Goal: Task Accomplishment & Management: Use online tool/utility

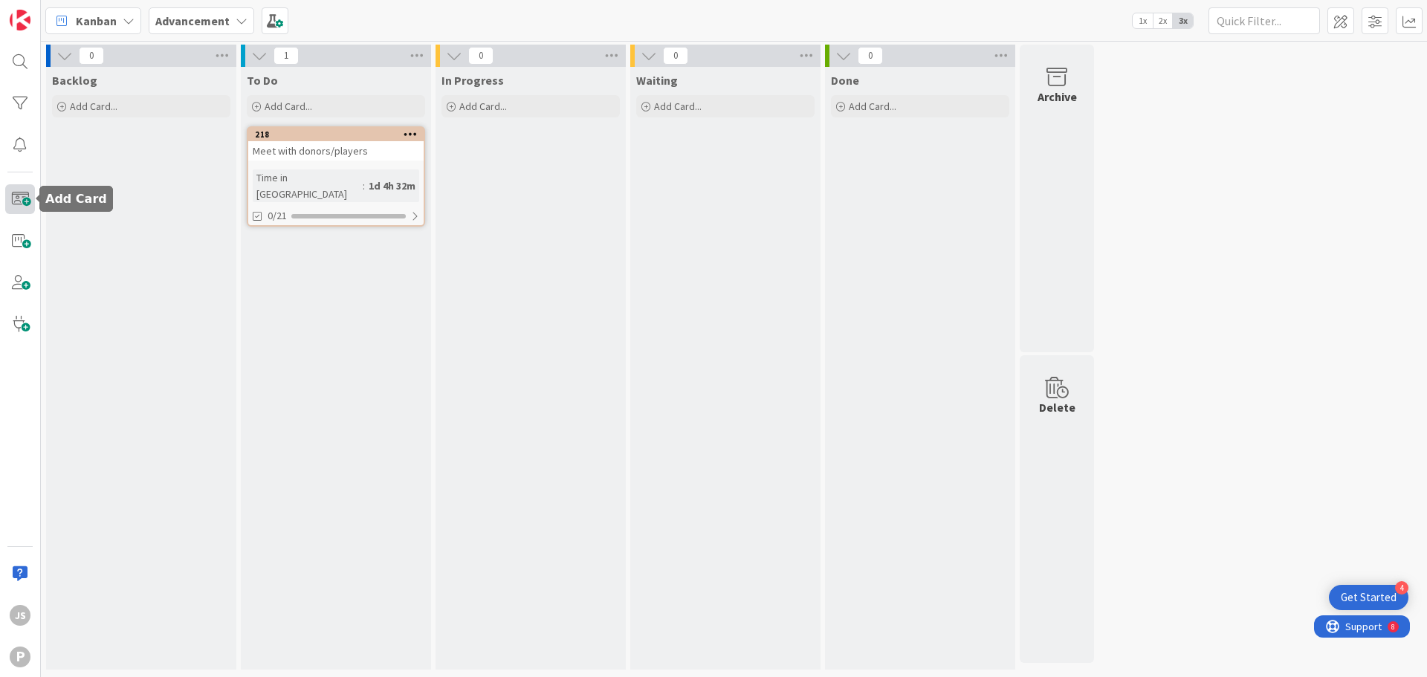
click at [23, 204] on span at bounding box center [20, 199] width 30 height 30
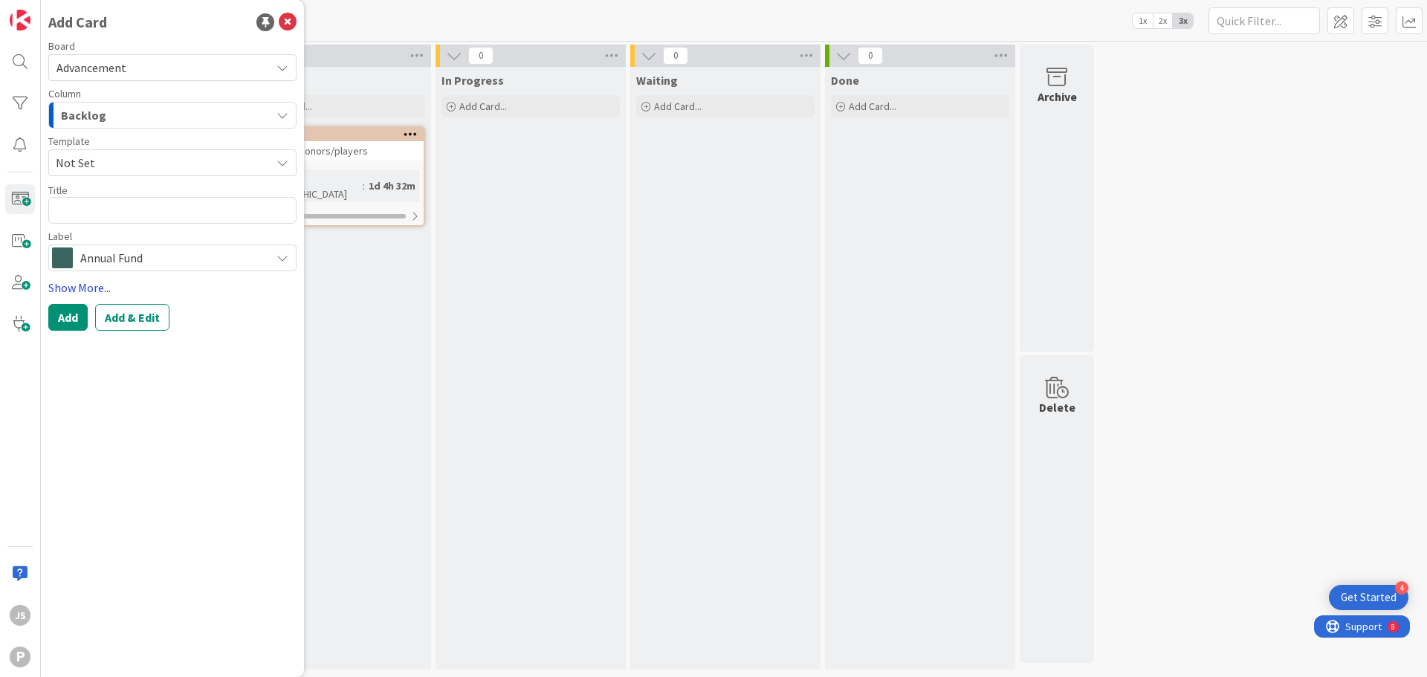
click at [130, 288] on link "Show More..." at bounding box center [172, 288] width 248 height 18
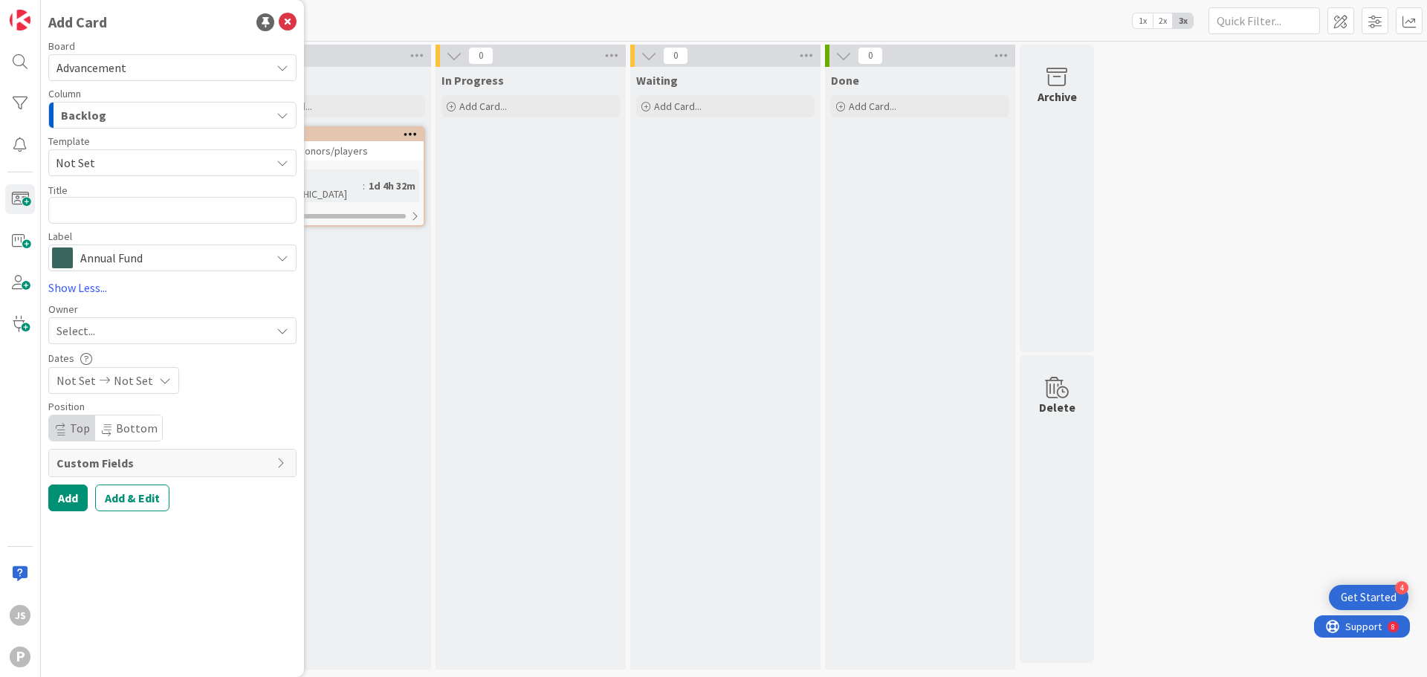
click at [151, 246] on div "Annual Fund" at bounding box center [172, 258] width 248 height 27
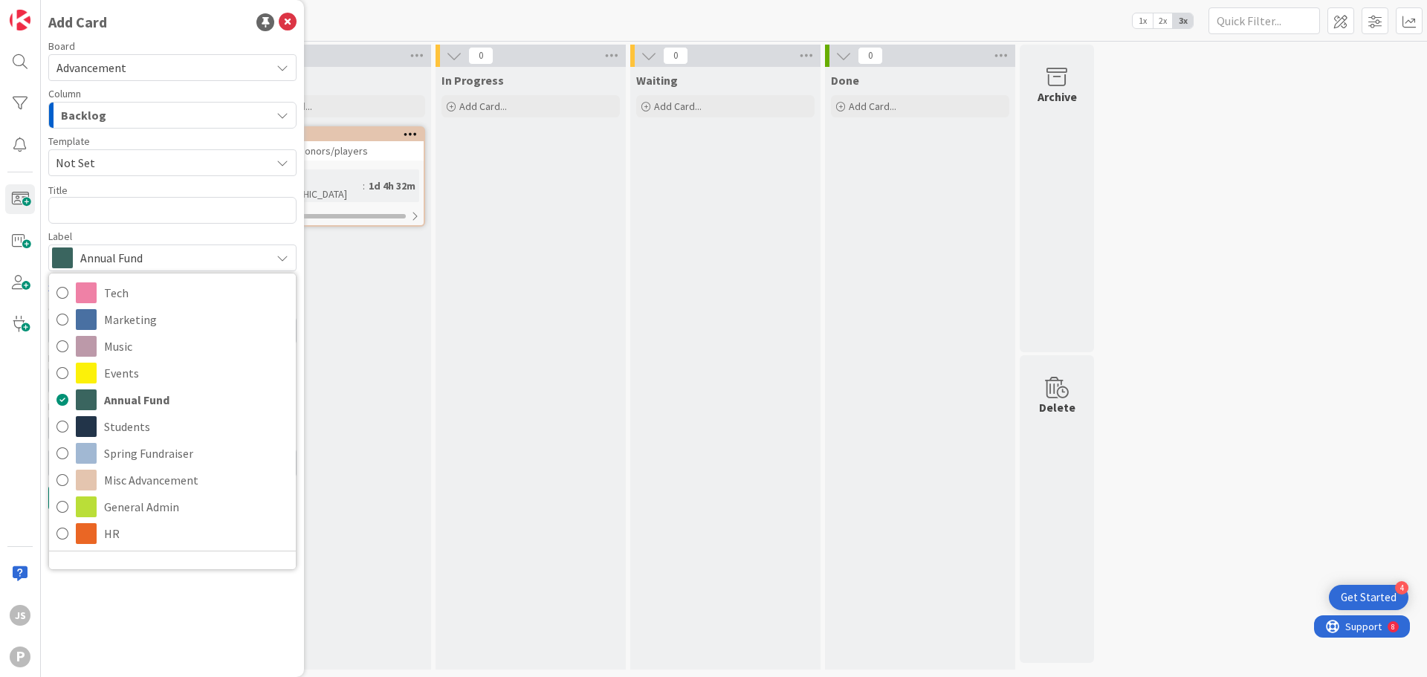
click at [167, 240] on div "Label" at bounding box center [172, 236] width 248 height 10
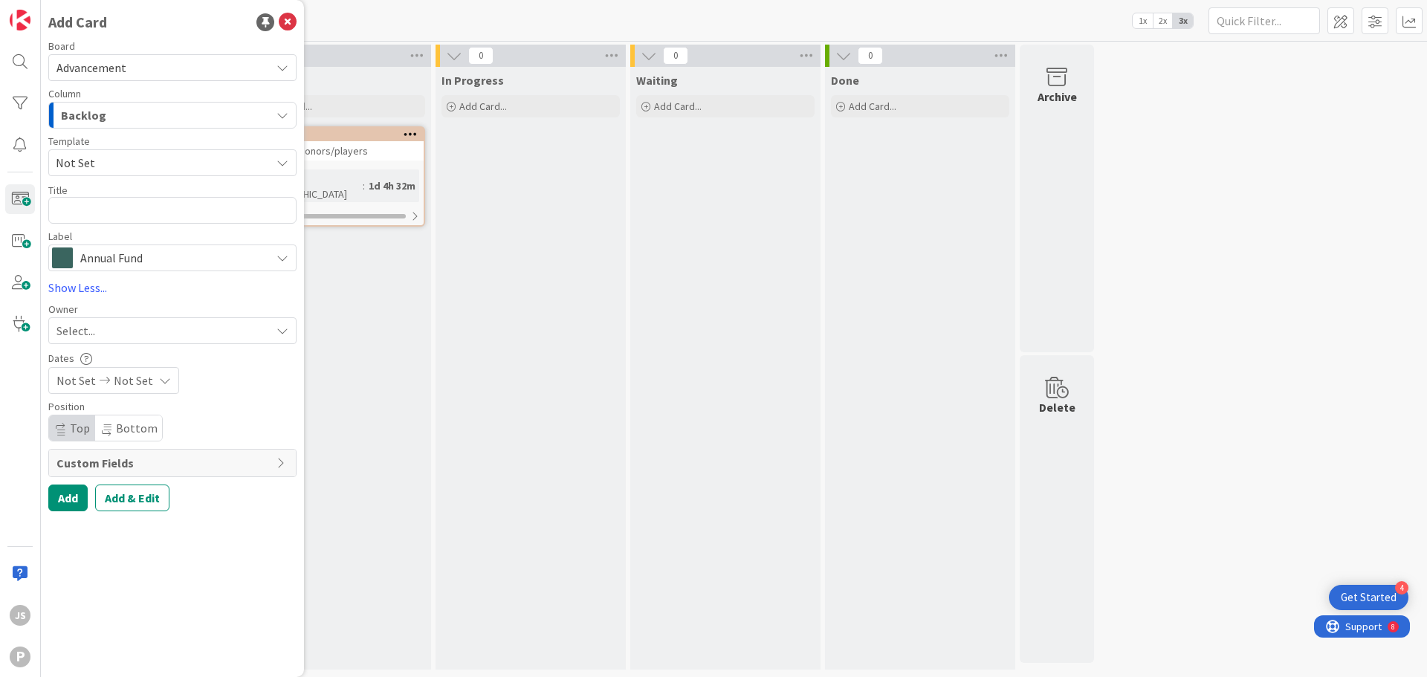
click at [355, 453] on div "To Do Add Card... 218 Meet with donors/players Time in Column : 1d 4h 32m 0/21" at bounding box center [336, 368] width 190 height 603
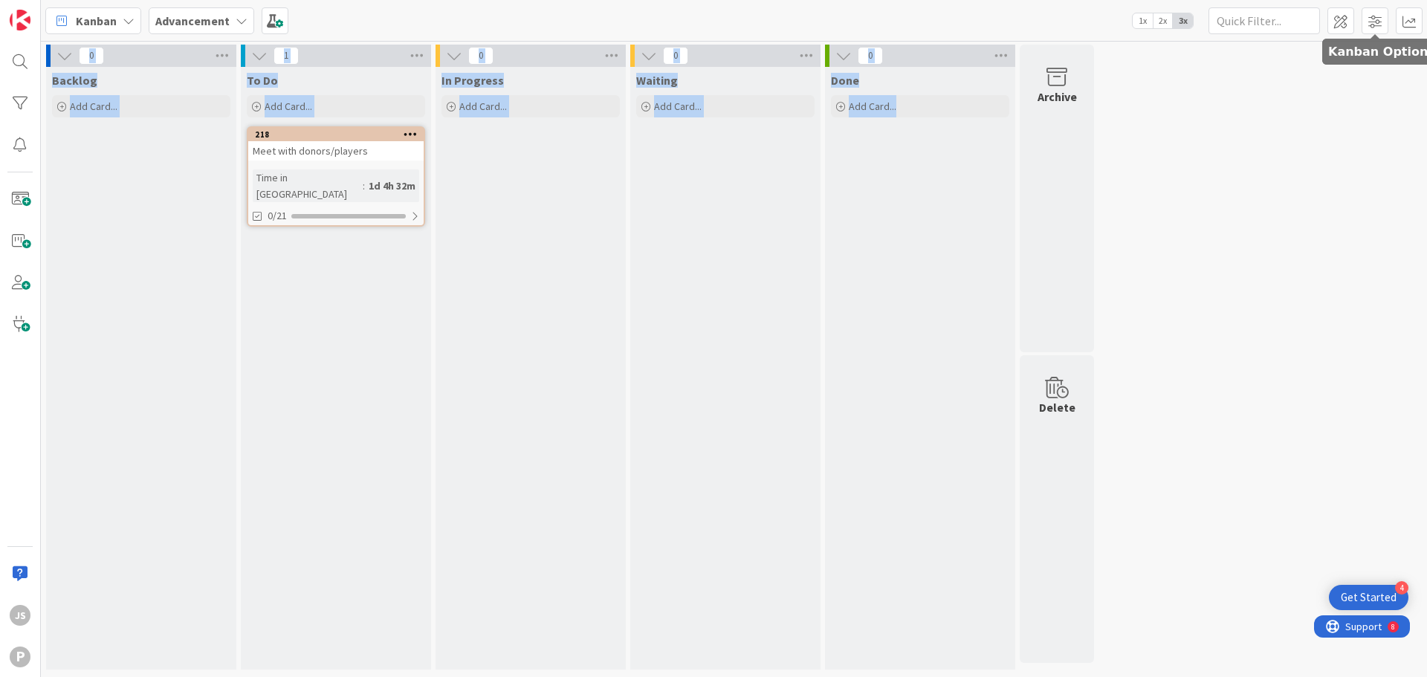
drag, startPoint x: 1379, startPoint y: 25, endPoint x: 1334, endPoint y: 127, distance: 112.2
click at [1334, 127] on div "Kanban Advancement 1x 2x 3x 0 Backlog Add Card... 1 To Do Add Card... 218 Meet …" at bounding box center [734, 338] width 1386 height 677
click at [1198, 117] on div "0 Backlog Add Card... 1 To Do Add Card... 218 Meet with donors/players Time in …" at bounding box center [734, 361] width 1380 height 633
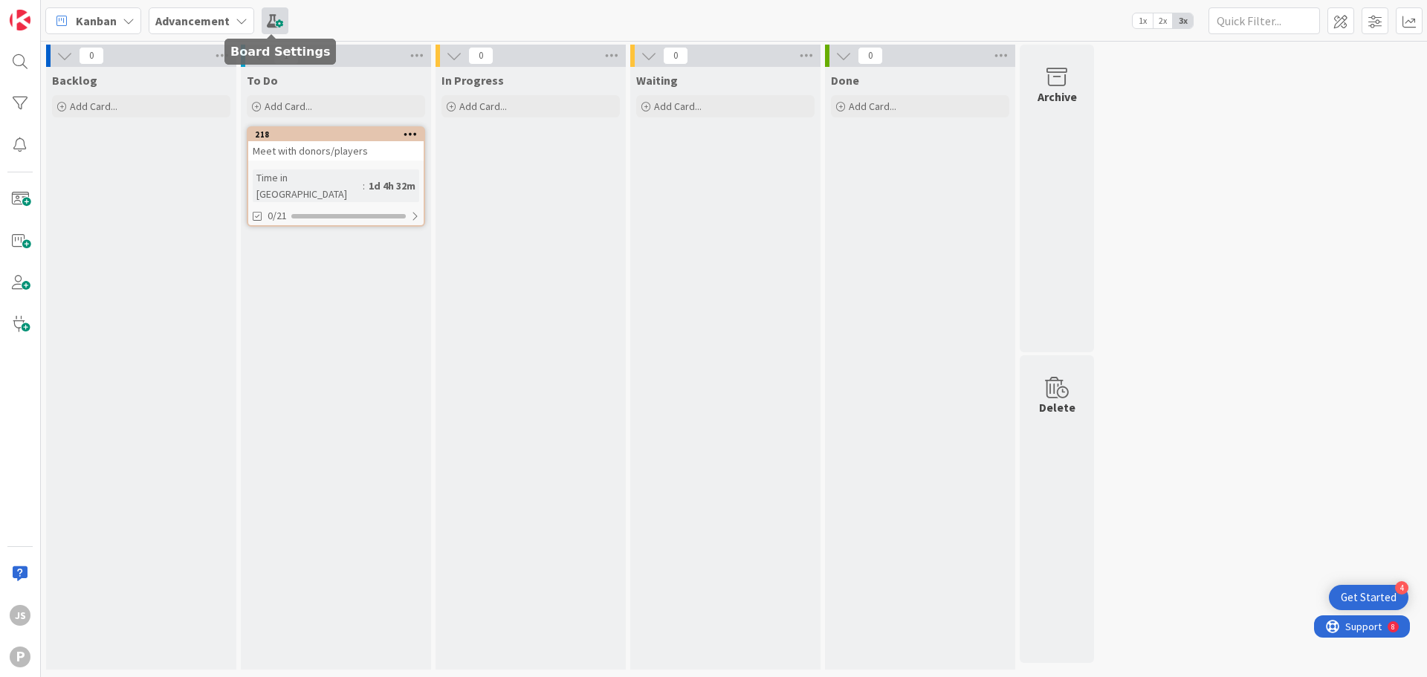
click at [277, 12] on span at bounding box center [275, 20] width 27 height 27
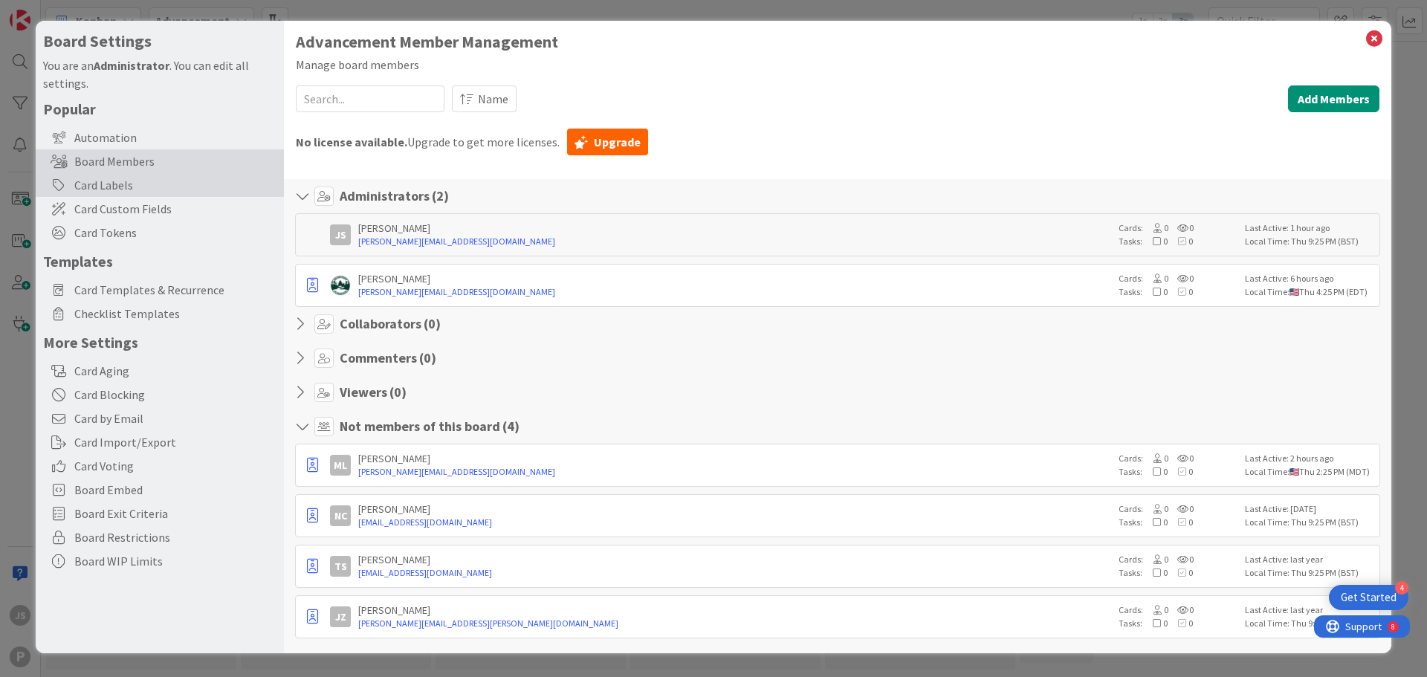
click at [146, 192] on div "Card Labels" at bounding box center [160, 185] width 248 height 24
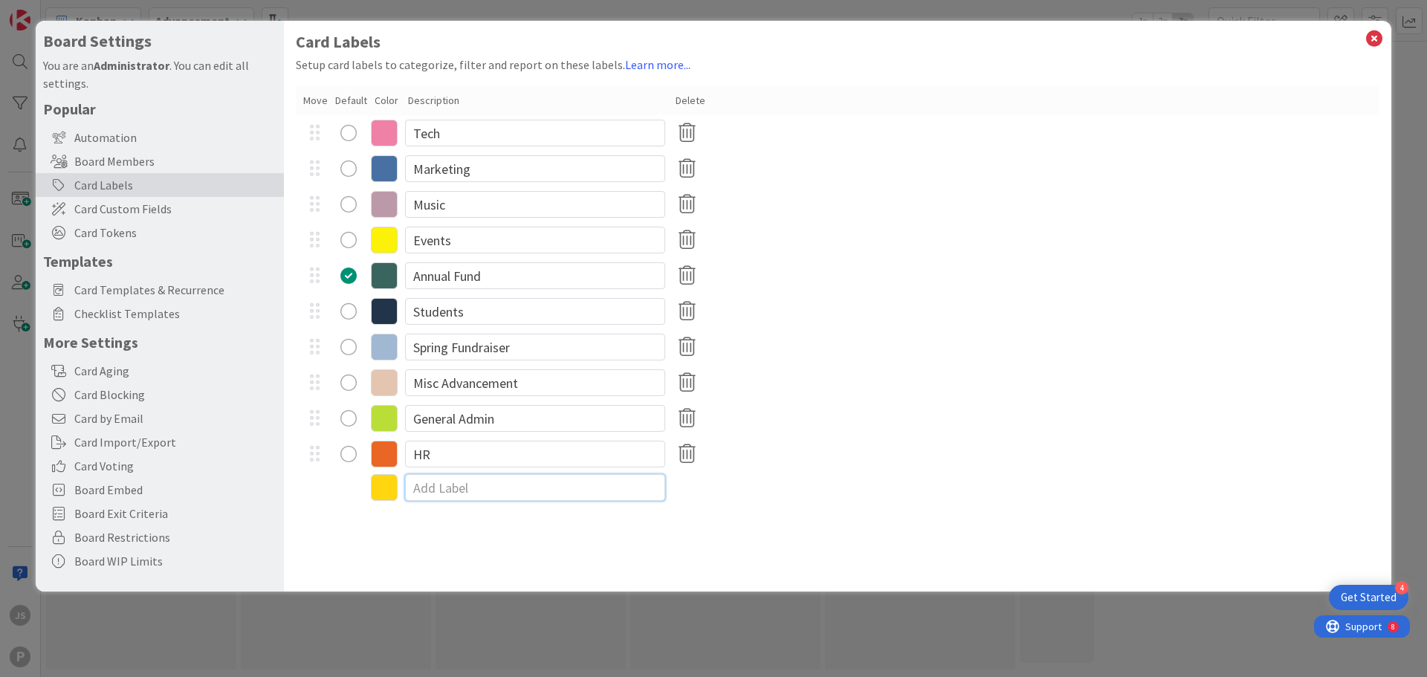
click at [454, 490] on input at bounding box center [535, 487] width 260 height 27
type input "[DATE]"
click at [381, 492] on icon at bounding box center [384, 489] width 27 height 27
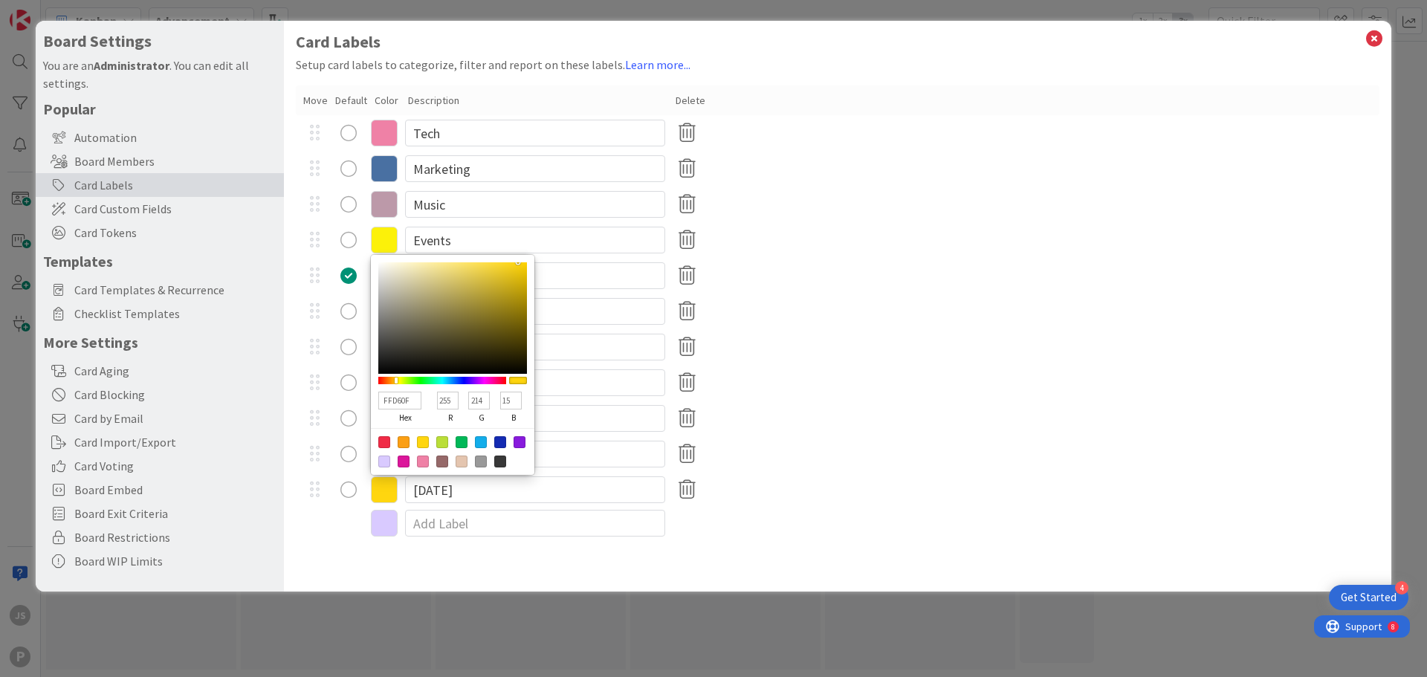
type input "0FFF4F"
type input "15"
type input "255"
type input "79"
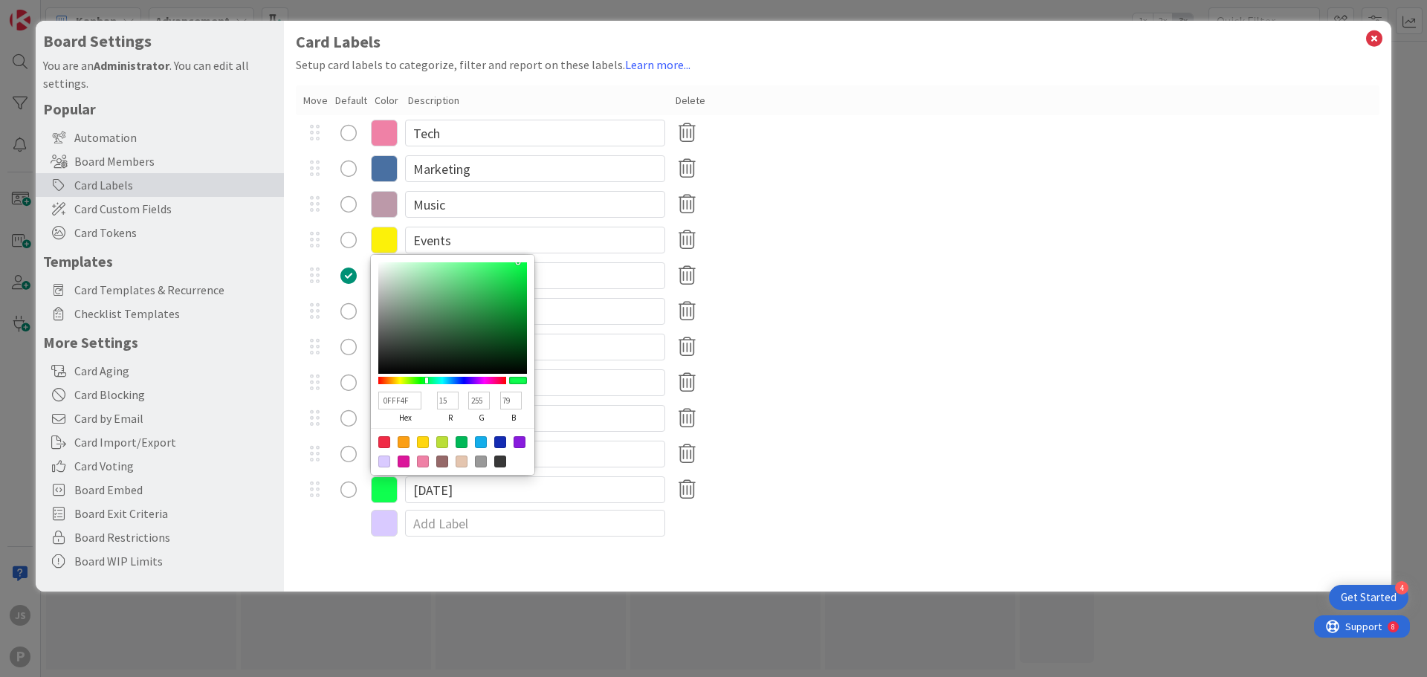
click at [427, 383] on div at bounding box center [442, 380] width 128 height 7
type input "3DB15C"
type input "61"
type input "177"
type input "92"
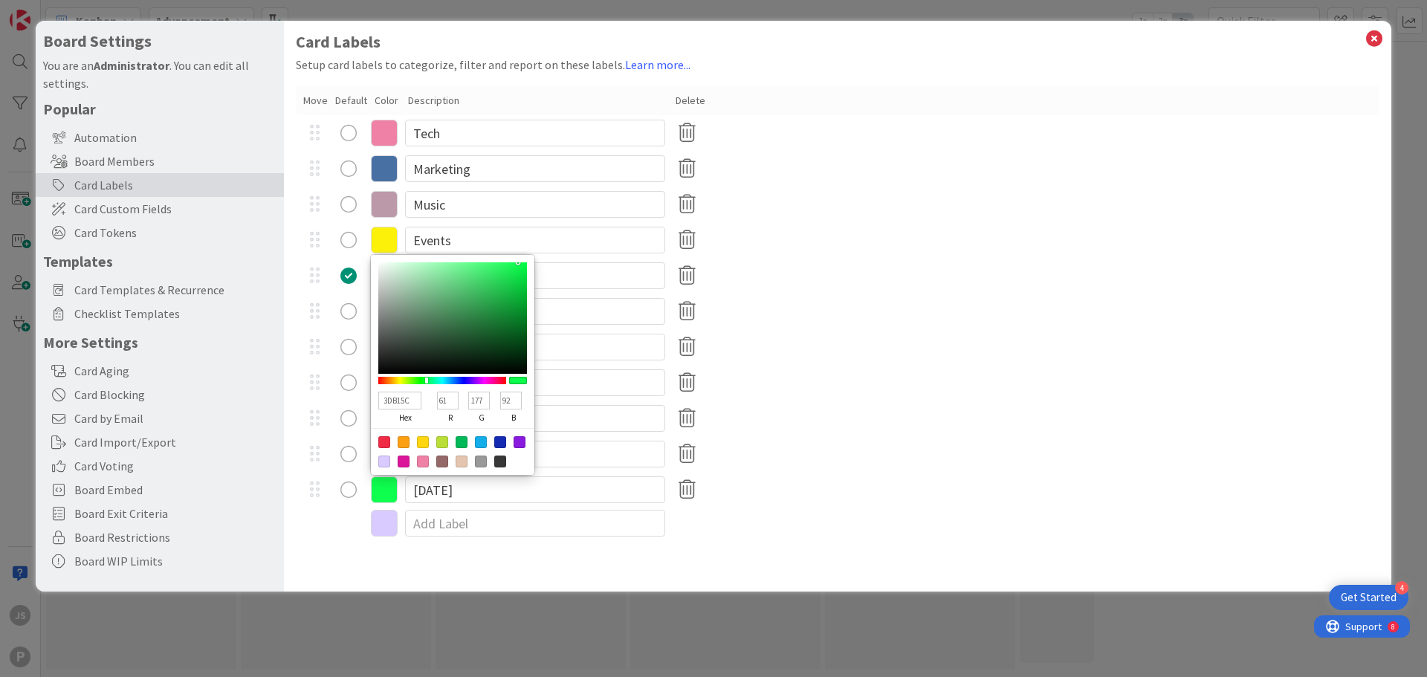
click at [476, 297] on div at bounding box center [452, 318] width 149 height 112
type input "8CF0A7"
type input "140"
type input "240"
type input "167"
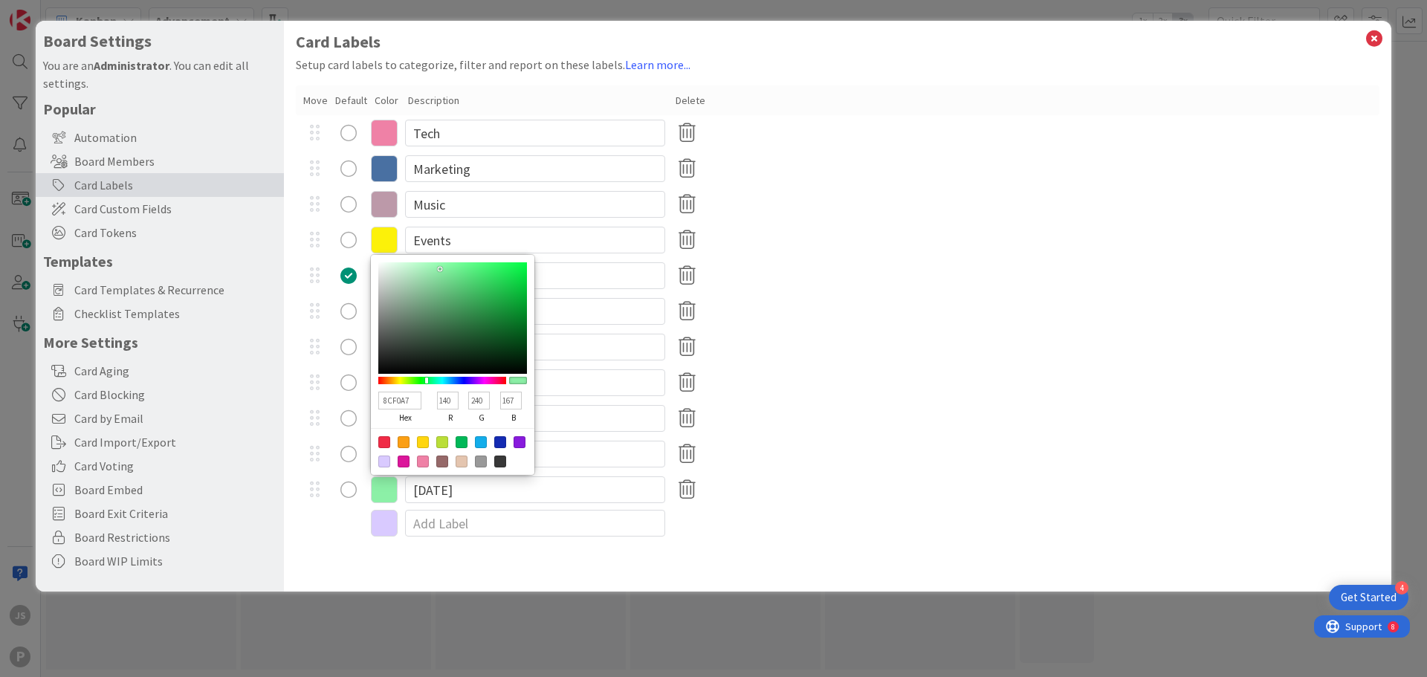
click at [440, 269] on div at bounding box center [452, 318] width 149 height 112
type input "3B8A50"
type input "59"
type input "138"
type input "80"
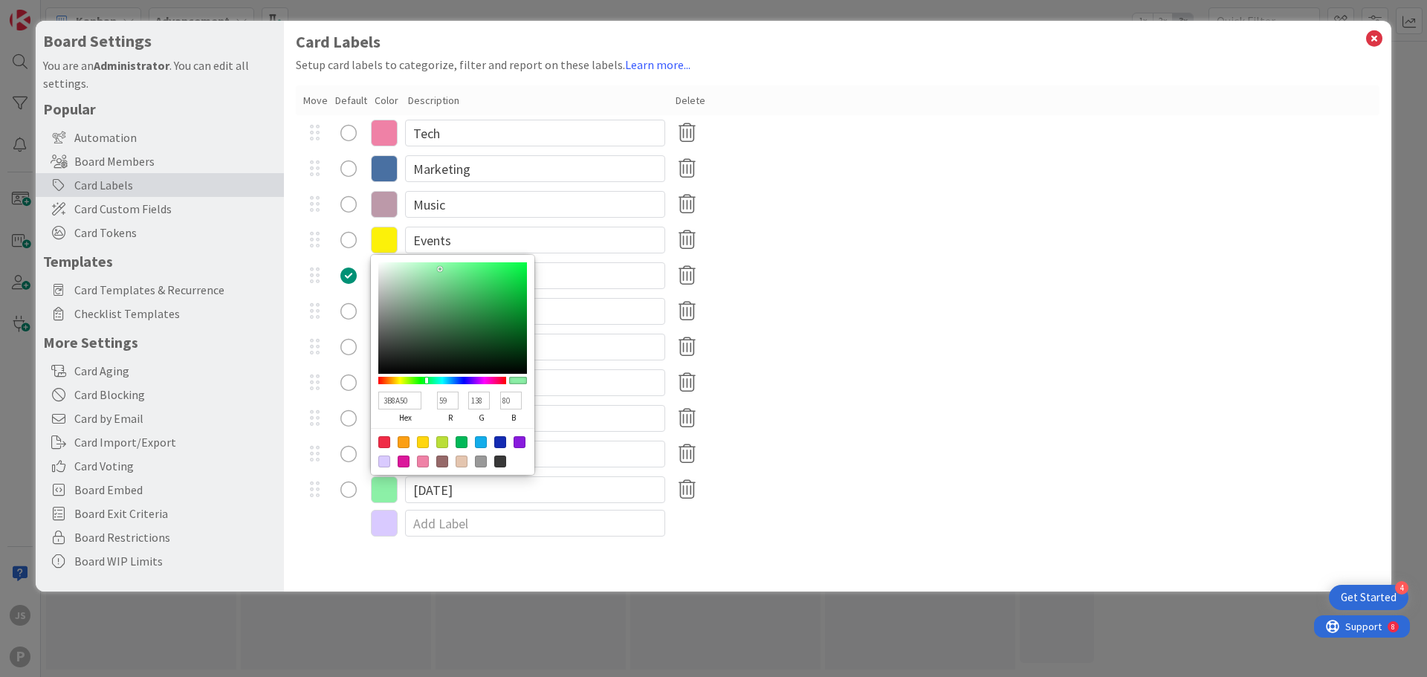
click at [464, 314] on div at bounding box center [452, 318] width 149 height 112
type input "296B3A"
type input "41"
type input "107"
type input "58"
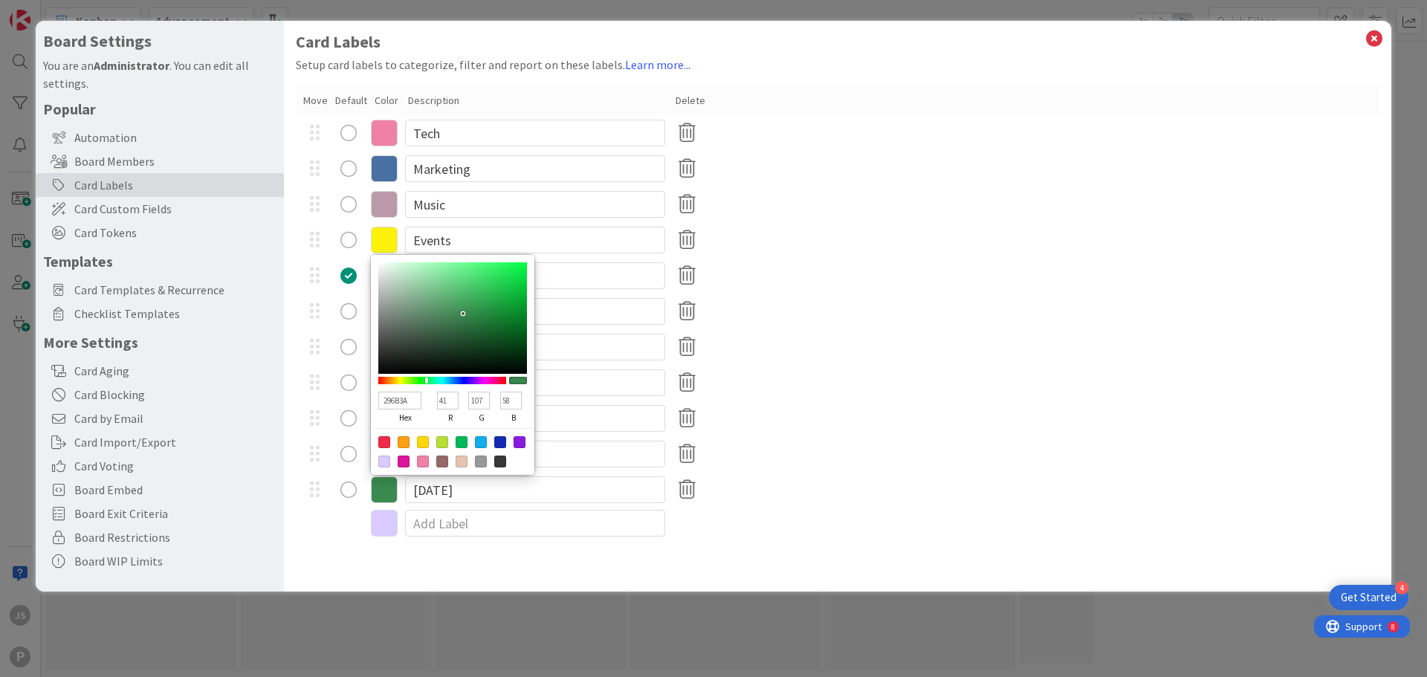
click at [471, 327] on div at bounding box center [452, 318] width 149 height 112
click at [847, 426] on div "General Admin" at bounding box center [838, 419] width 1084 height 36
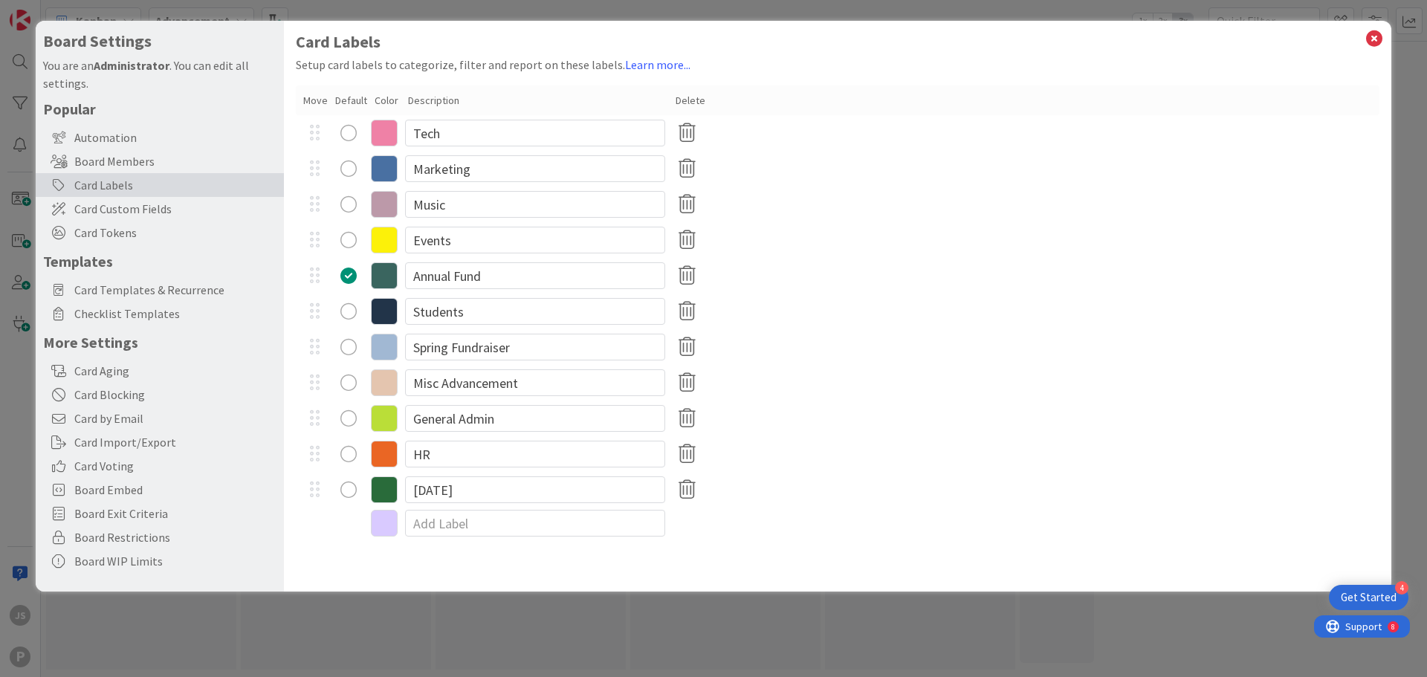
click at [384, 494] on icon at bounding box center [384, 489] width 27 height 27
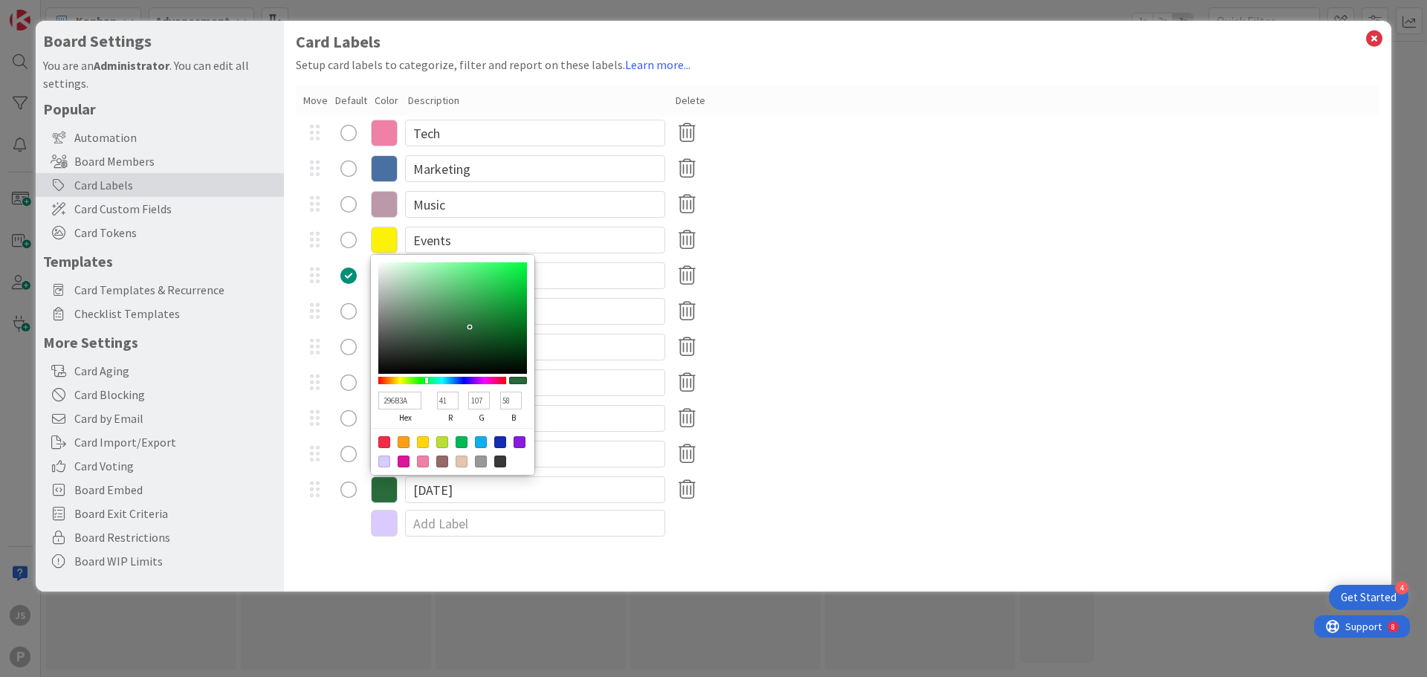
type input "589467"
type input "88"
type input "148"
type input "103"
click at [439, 309] on div at bounding box center [452, 318] width 149 height 112
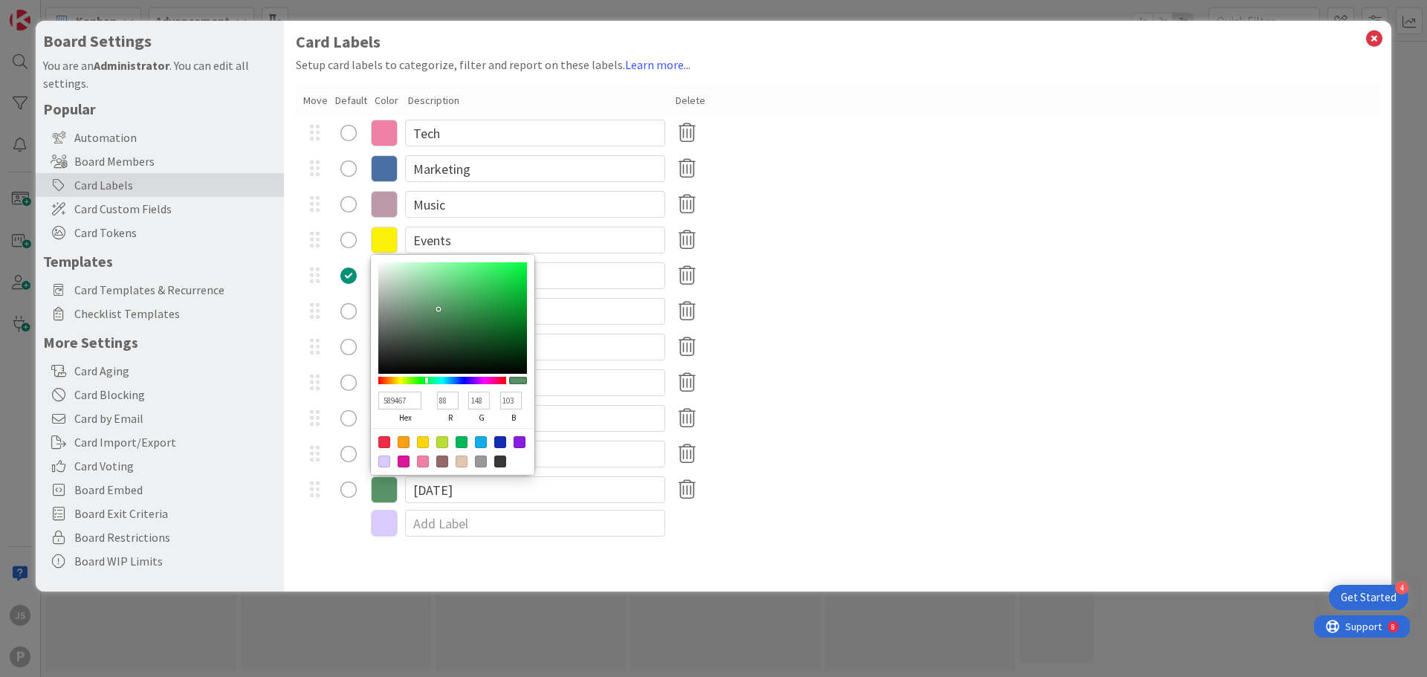
click at [840, 493] on div "589467 hex 88 r 148 g 103 b 100 a [DATE]" at bounding box center [838, 490] width 1084 height 36
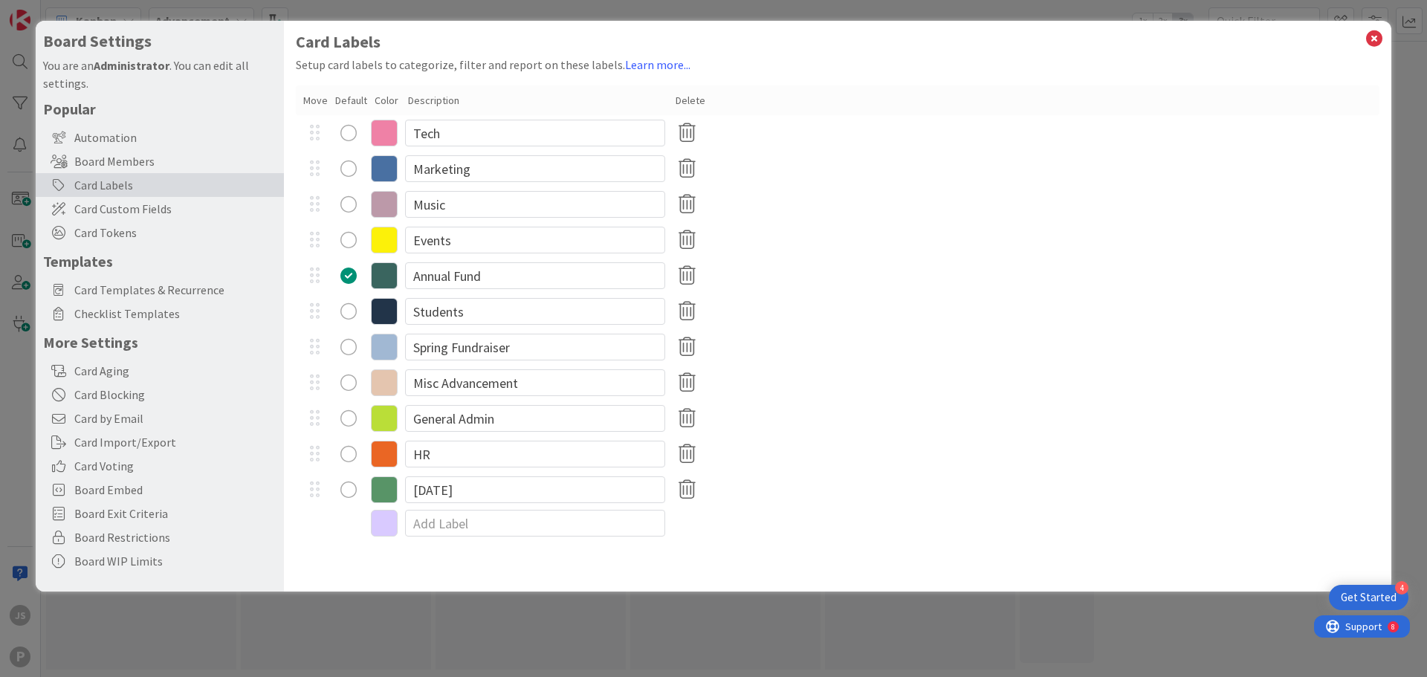
click at [391, 492] on icon at bounding box center [384, 489] width 27 height 27
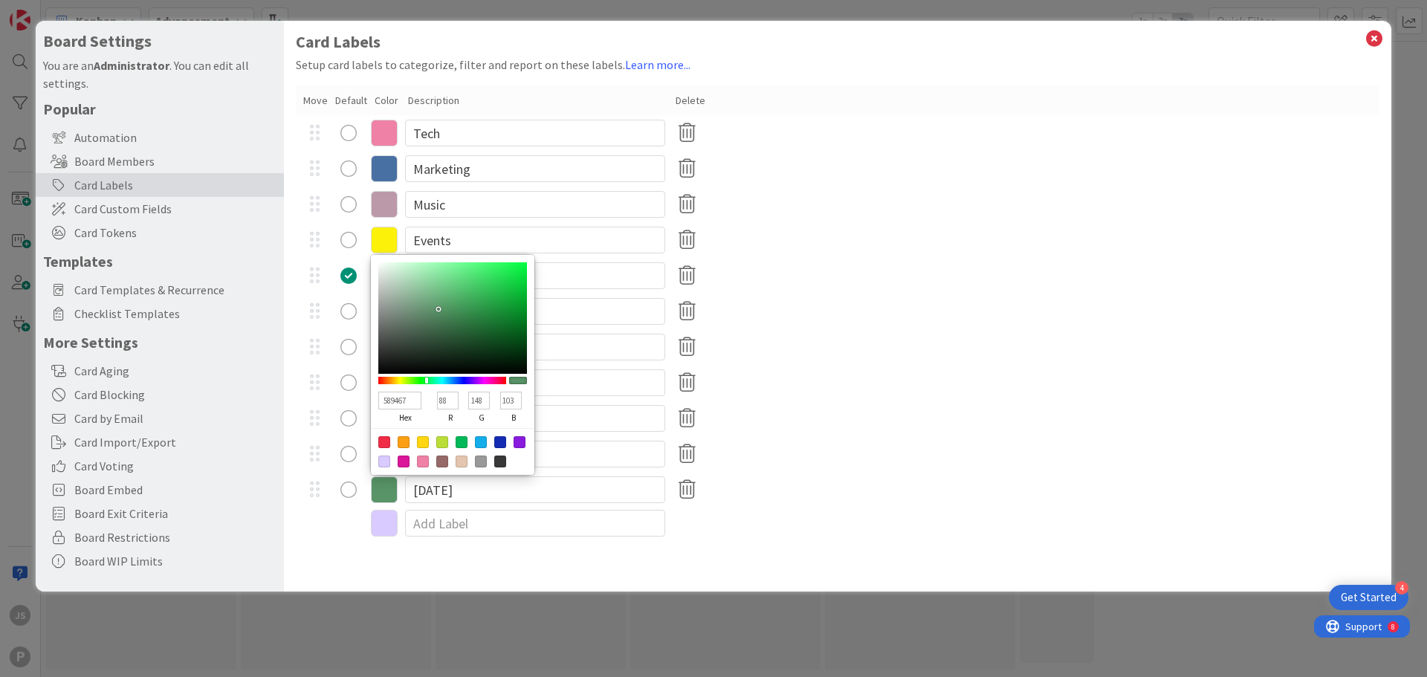
type input "6C9C78"
type input "108"
type input "156"
type input "120"
click at [424, 306] on div at bounding box center [452, 318] width 149 height 112
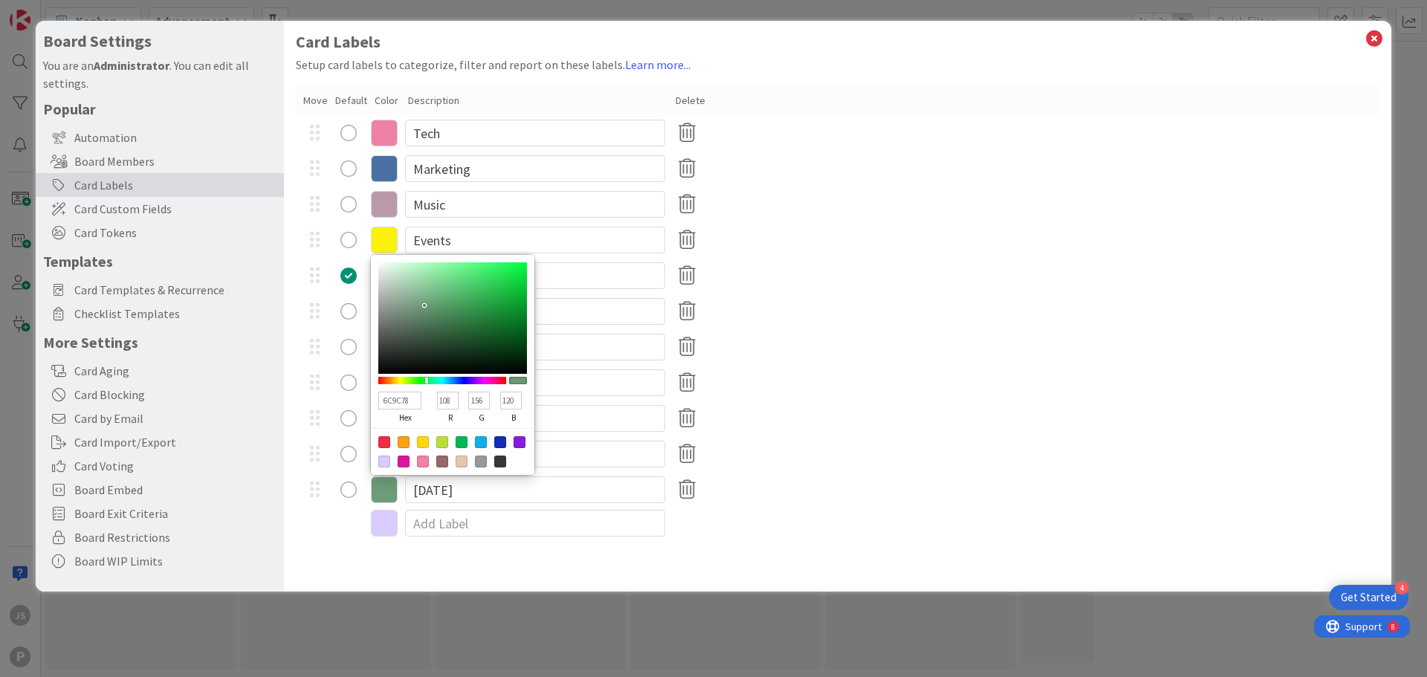
click at [917, 497] on div "6C9C78 hex 108 r 156 g 120 b 100 a [DATE]" at bounding box center [838, 490] width 1084 height 36
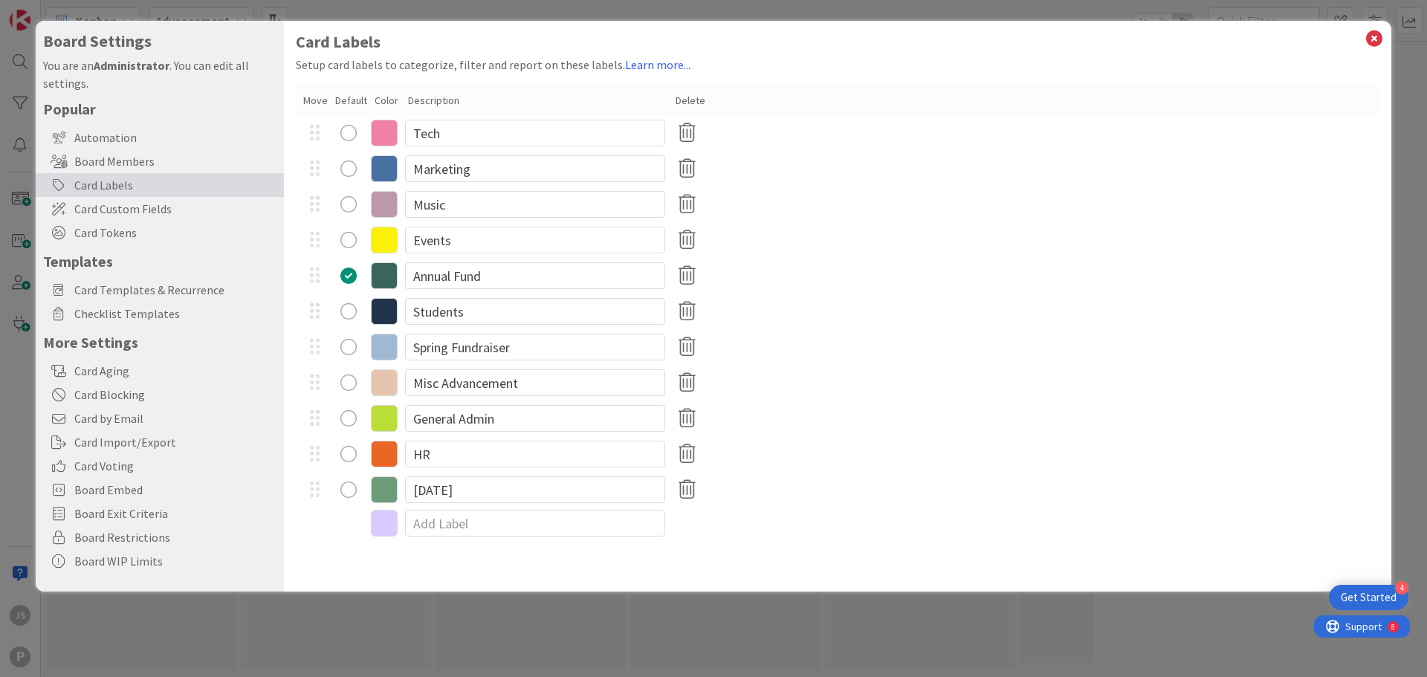
click at [344, 490] on div "radio" at bounding box center [348, 490] width 16 height 16
click at [1063, 294] on div "Students" at bounding box center [838, 312] width 1084 height 36
click at [1382, 35] on icon at bounding box center [1374, 38] width 19 height 21
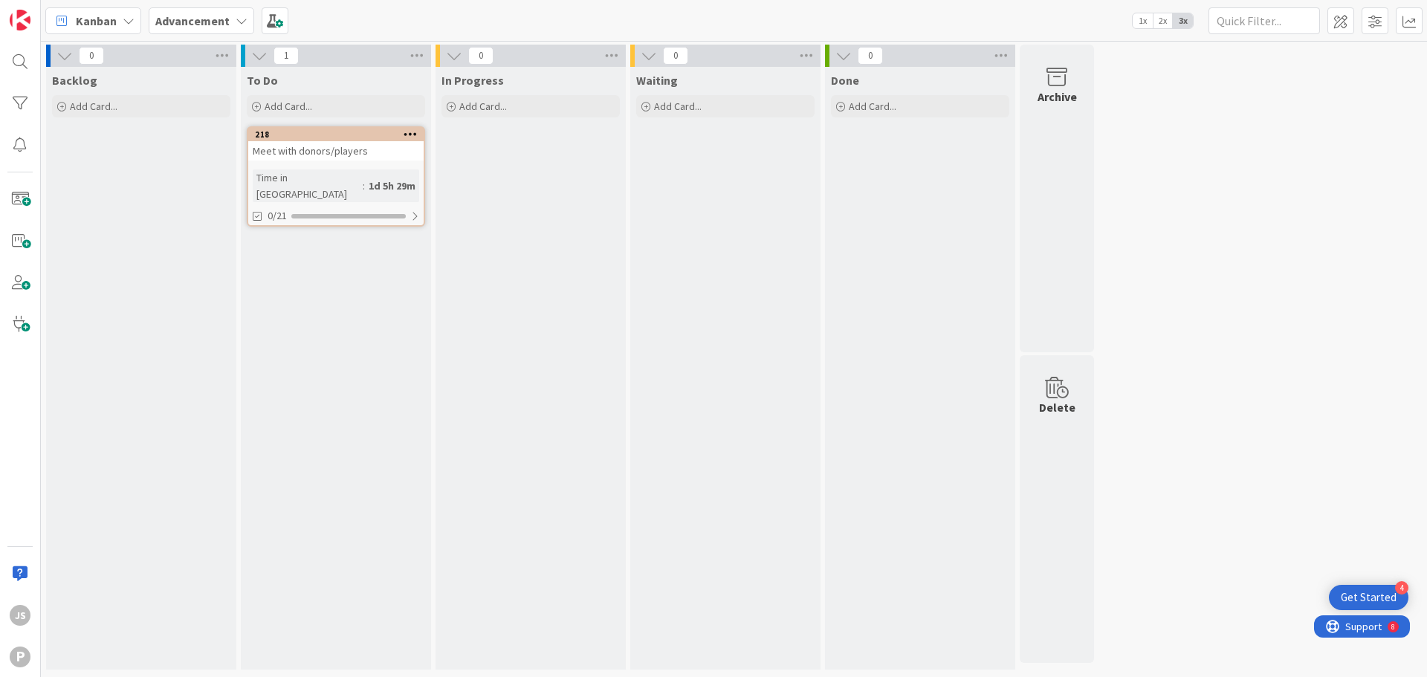
click at [40, 199] on div "JS P" at bounding box center [20, 338] width 41 height 677
click at [28, 199] on span at bounding box center [20, 199] width 30 height 30
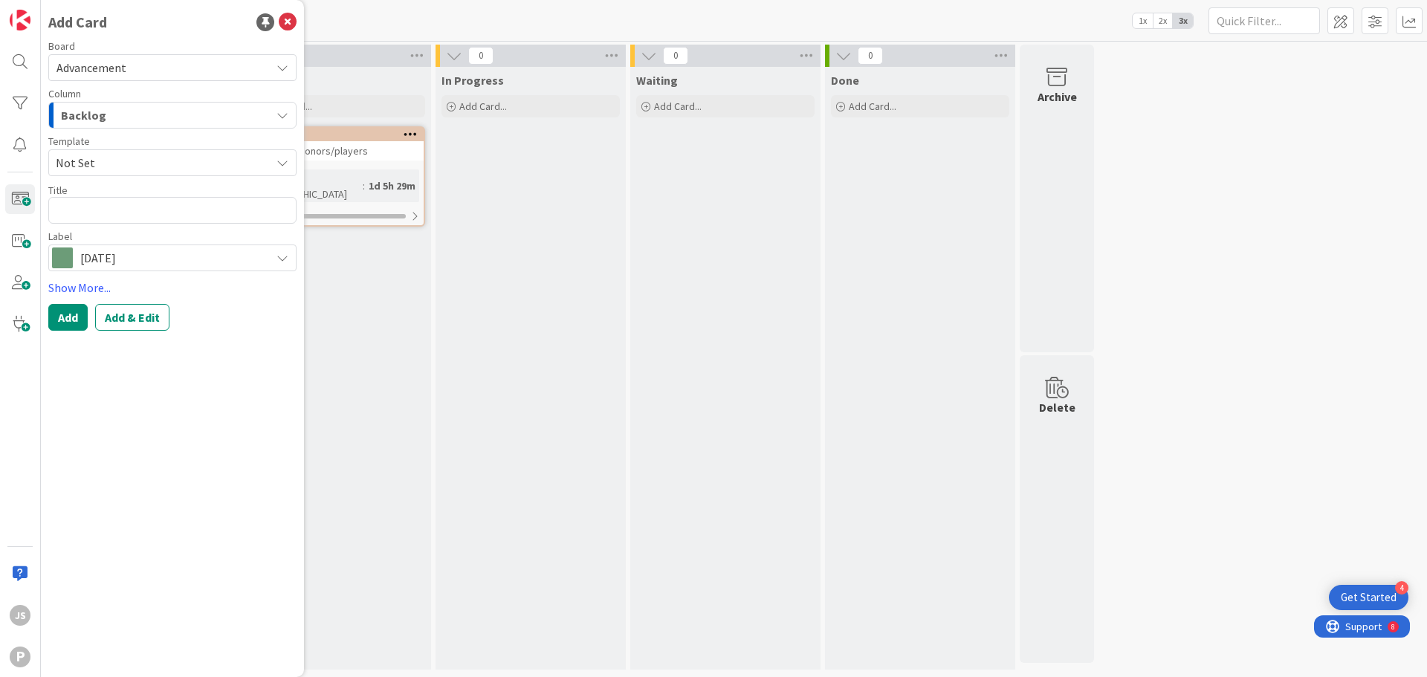
type textarea "x"
type textarea "H"
type textarea "x"
type textarea "Ha"
type textarea "x"
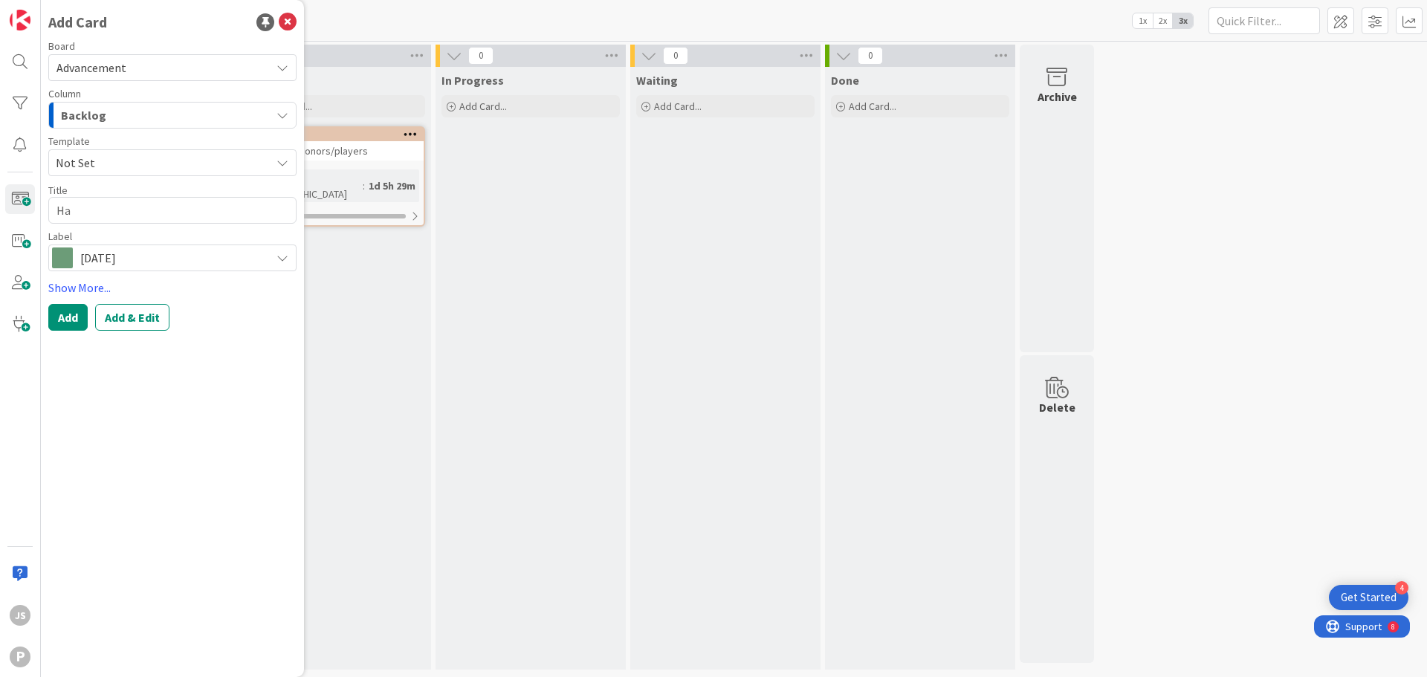
type textarea "Har"
type textarea "x"
type textarea "Harv"
type textarea "x"
type textarea "[PERSON_NAME]"
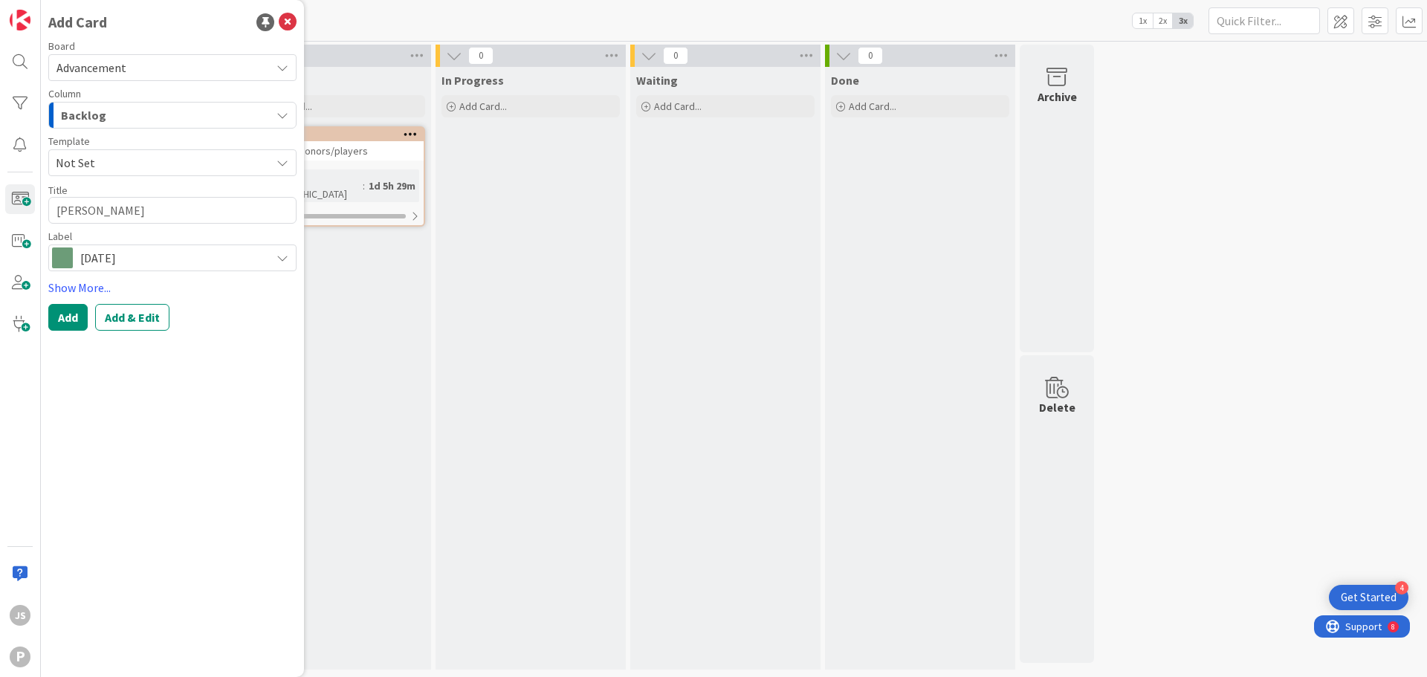
type textarea "x"
type textarea "Harves"
type textarea "x"
type textarea "Harvest"
type textarea "x"
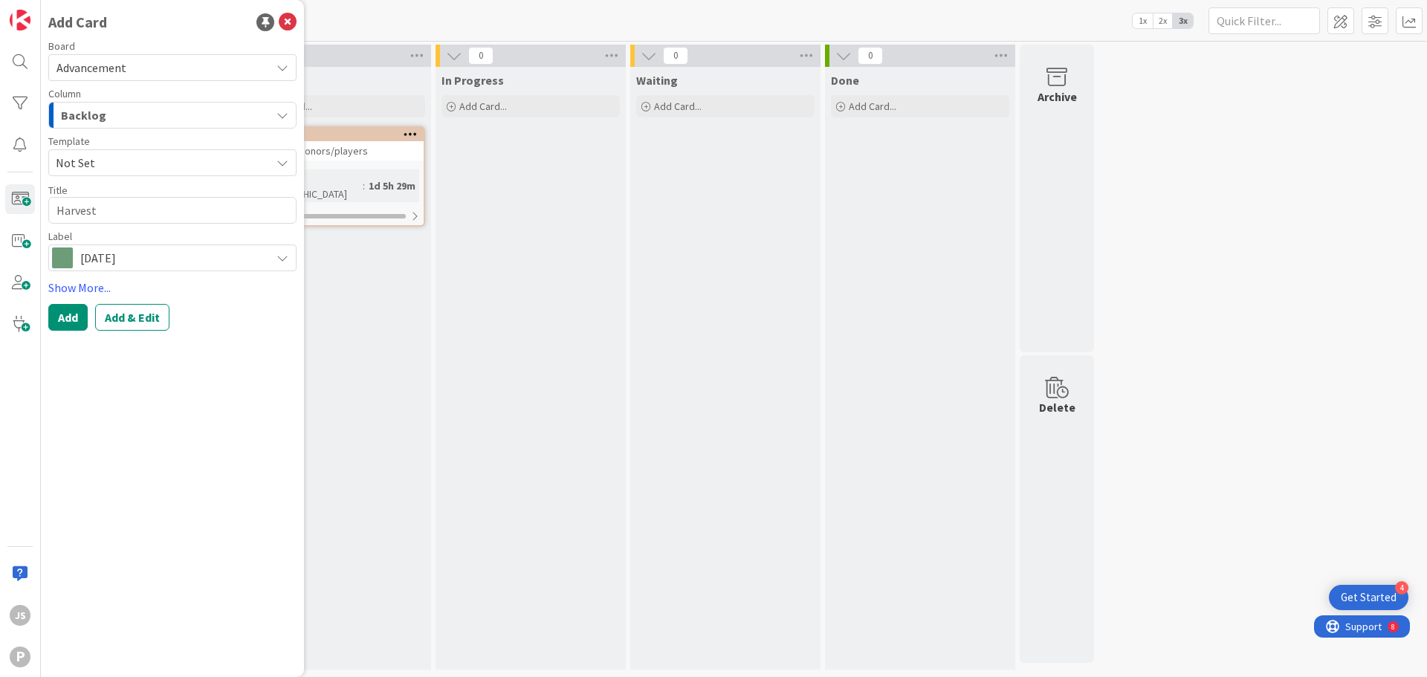
type textarea "Harvest"
type textarea "x"
type textarea "Harvest F"
type textarea "x"
type textarea "Harvest Fe"
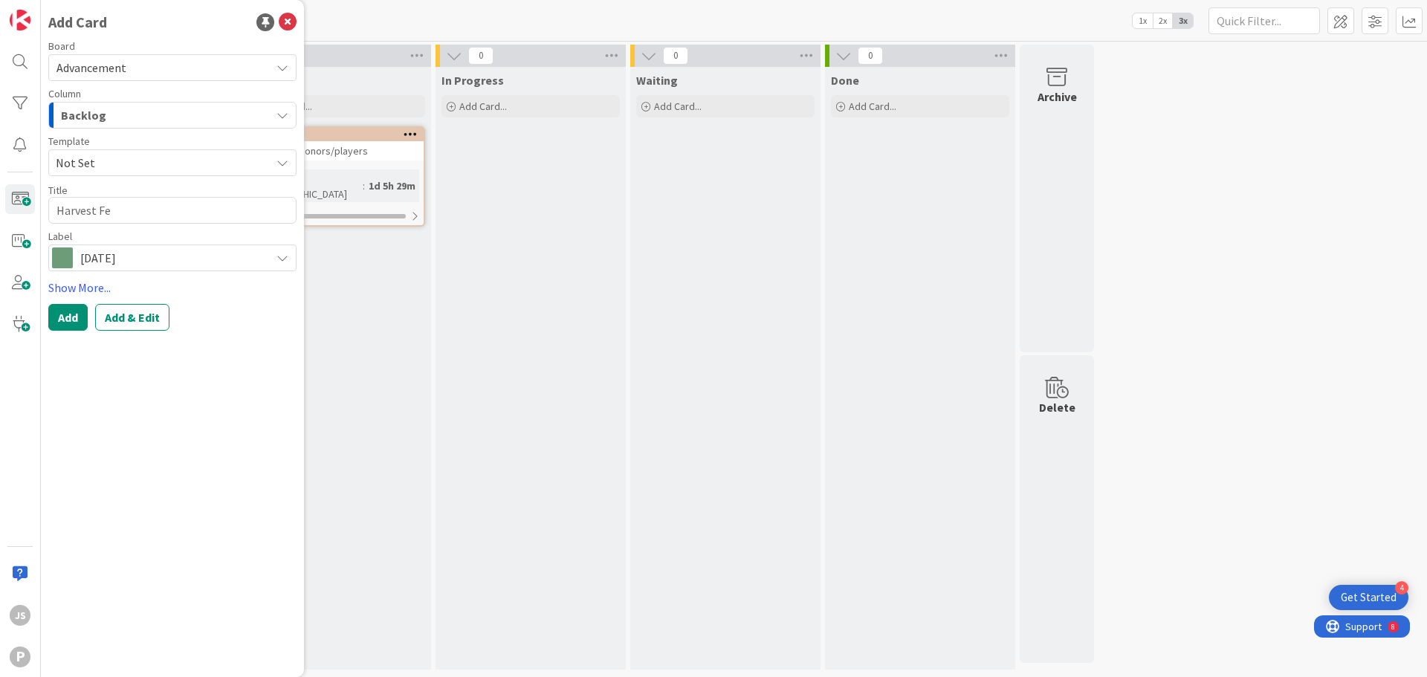
type textarea "x"
type textarea "Harvest Fes"
type textarea "x"
type textarea "Harvest Fest"
type textarea "x"
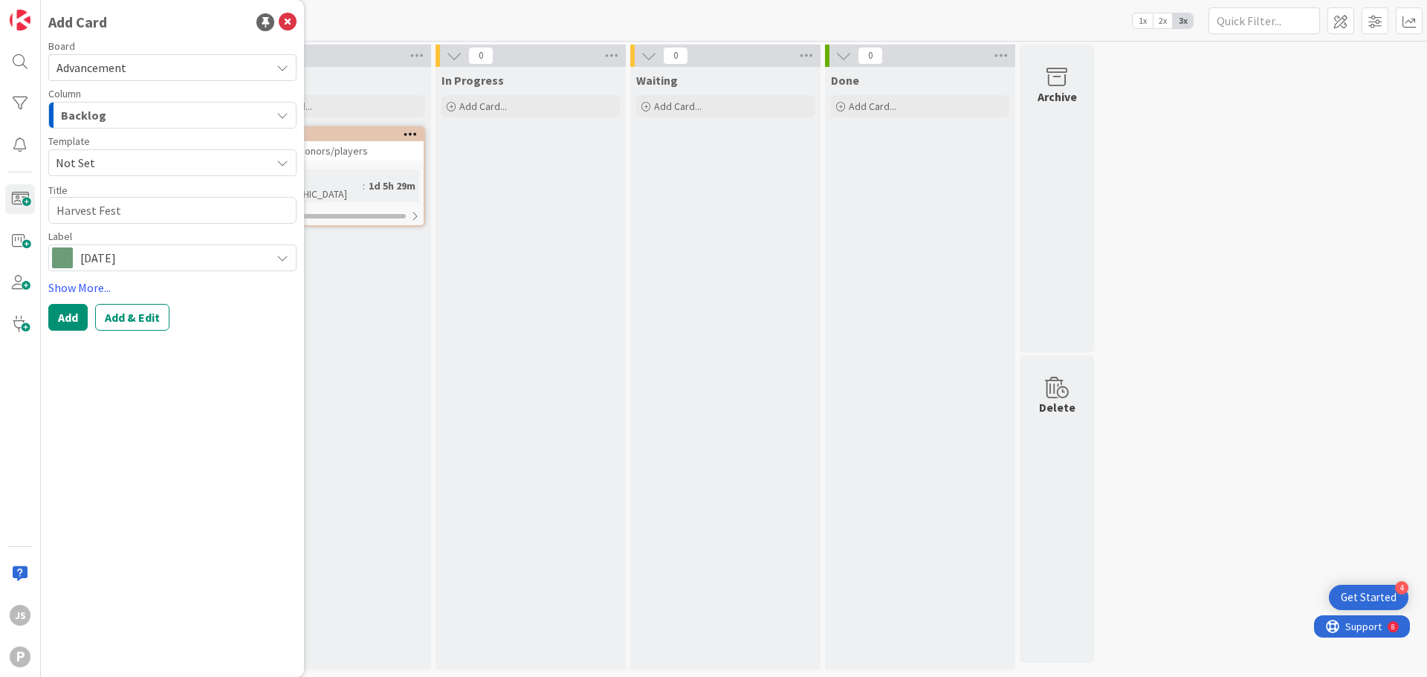
type textarea "Harvest Festi"
type textarea "x"
type textarea "Harvest Festiv"
type textarea "x"
type textarea "Harvest Festiva"
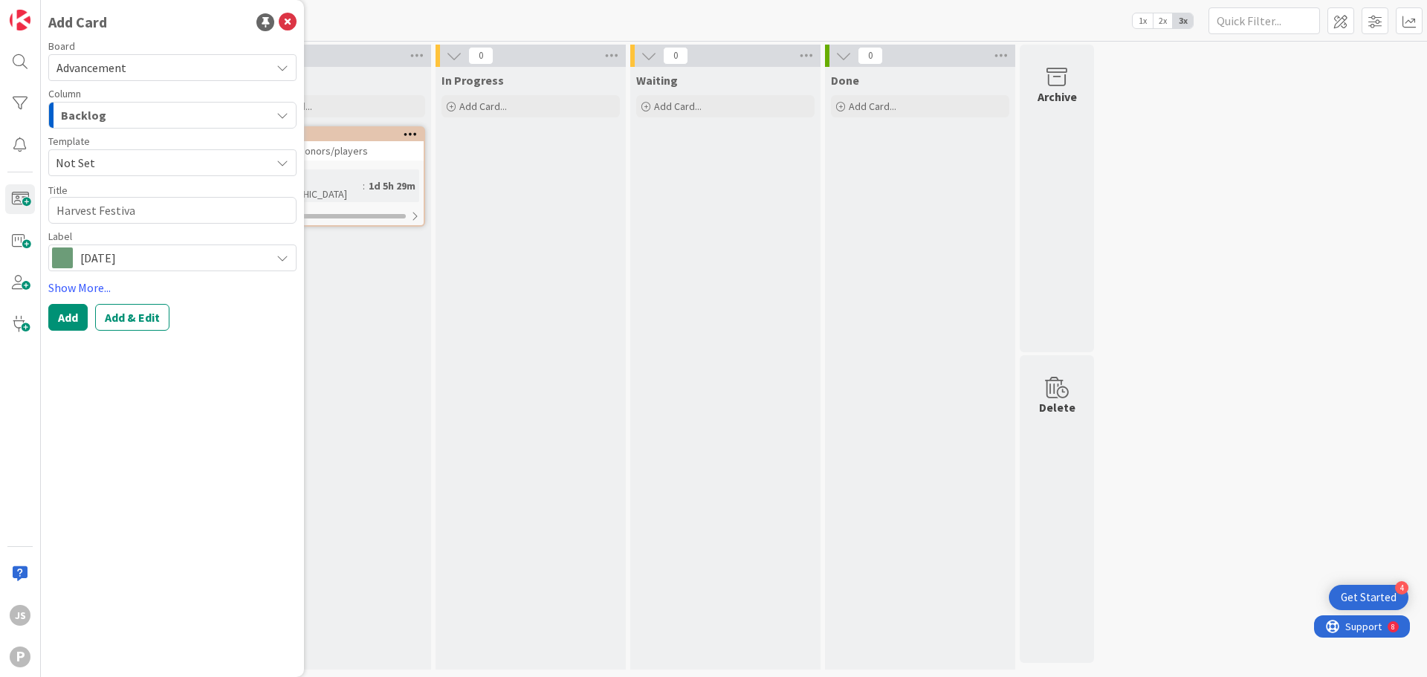
type textarea "x"
type textarea "[DATE]"
type textarea "x"
type textarea "[DATE]"
type textarea "x"
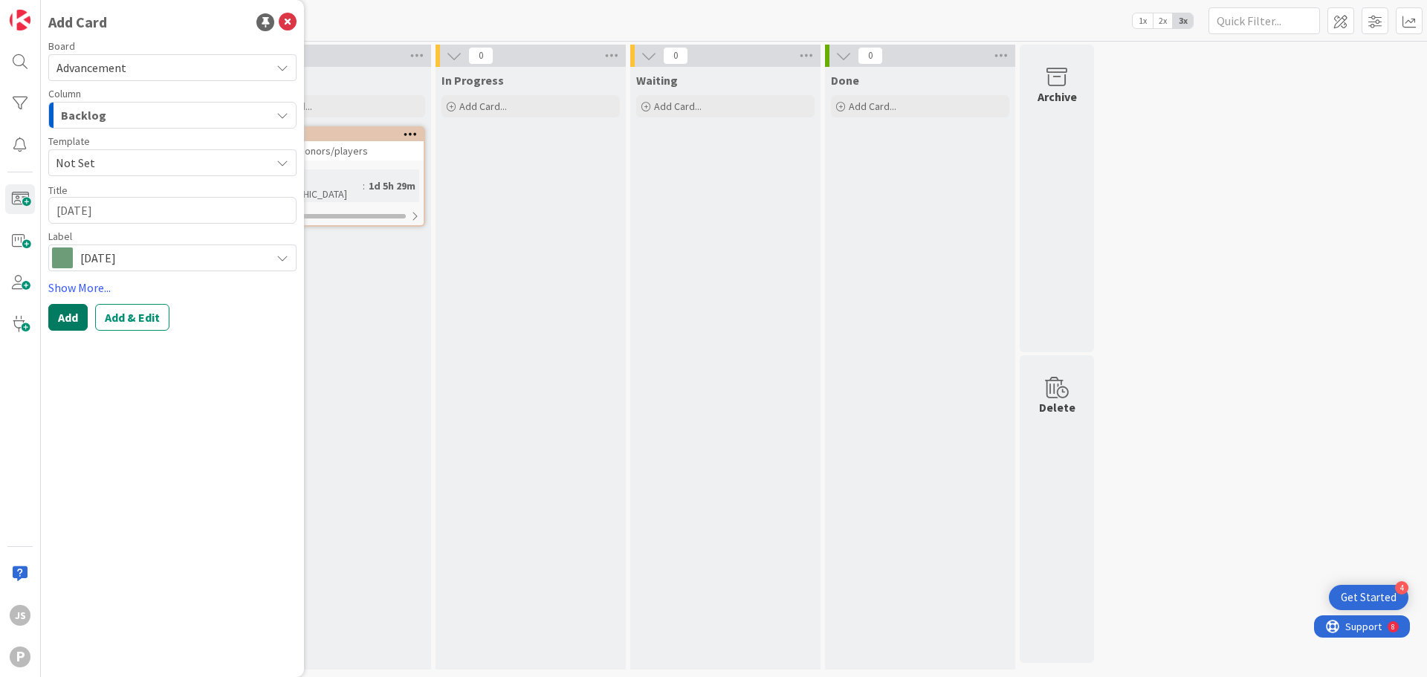
type textarea "[DATE]"
click at [54, 316] on button "Add" at bounding box center [67, 317] width 39 height 27
click at [432, 398] on div "1 To Do Add Card... 218 Meet with donors/players Time in [GEOGRAPHIC_DATA] : 1d…" at bounding box center [336, 361] width 195 height 633
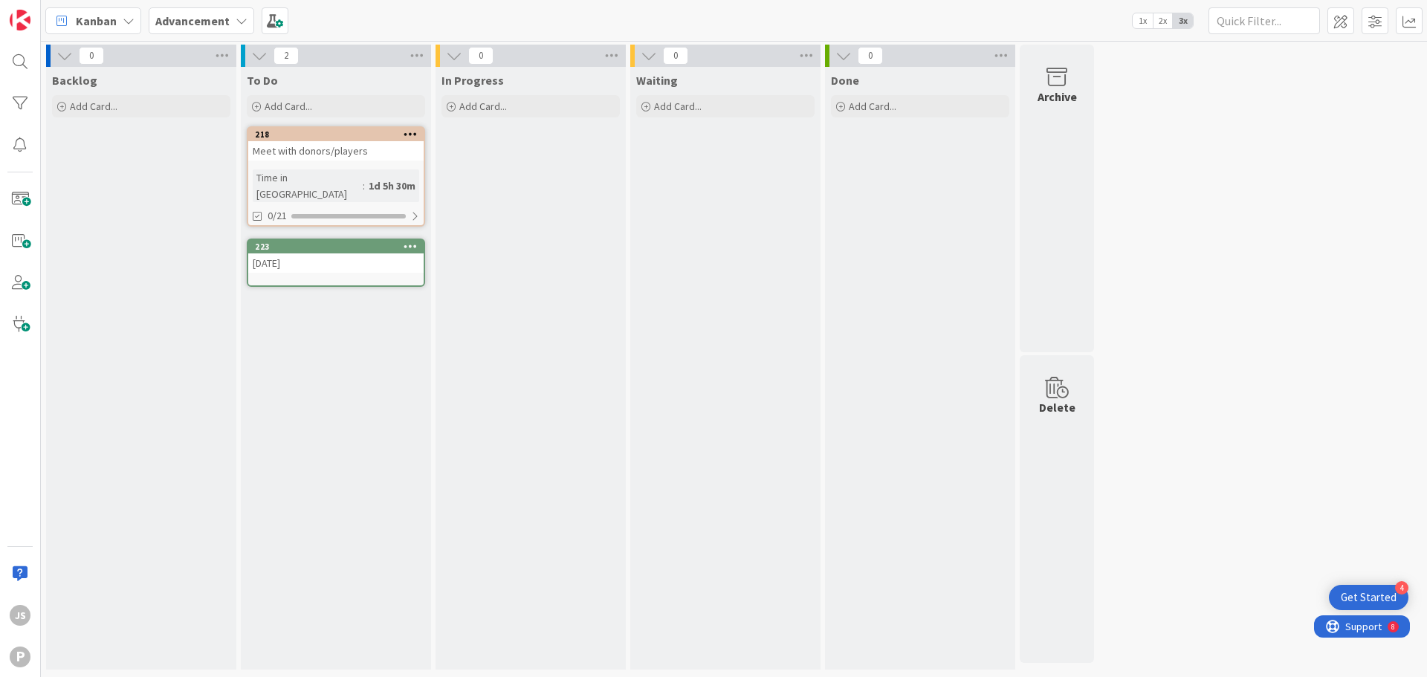
click at [338, 253] on div "[DATE]" at bounding box center [335, 262] width 175 height 19
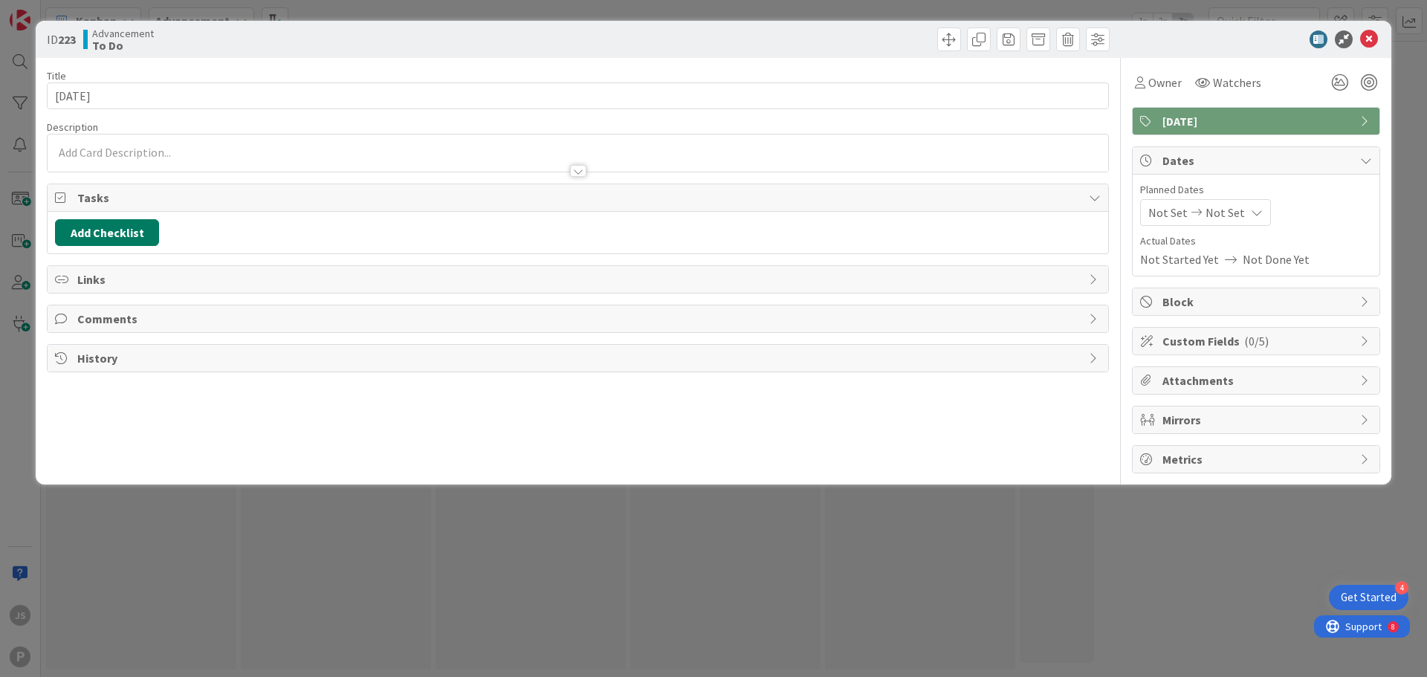
click at [101, 225] on button "Add Checklist" at bounding box center [107, 232] width 104 height 27
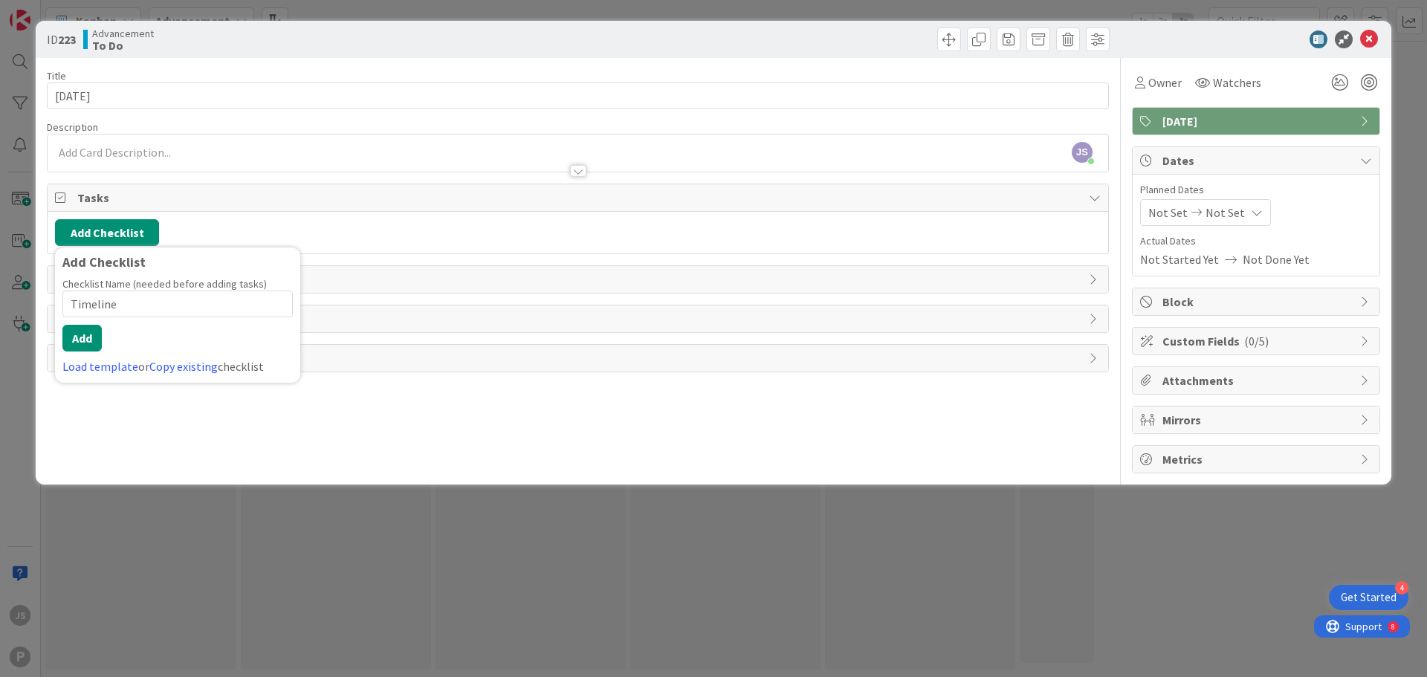
type input "Timeline"
click at [68, 324] on div "Checklist Name (needed before adding tasks) 8 / 64 Timeline Add Load template o…" at bounding box center [177, 326] width 230 height 98
click at [80, 334] on button "Add" at bounding box center [81, 338] width 39 height 27
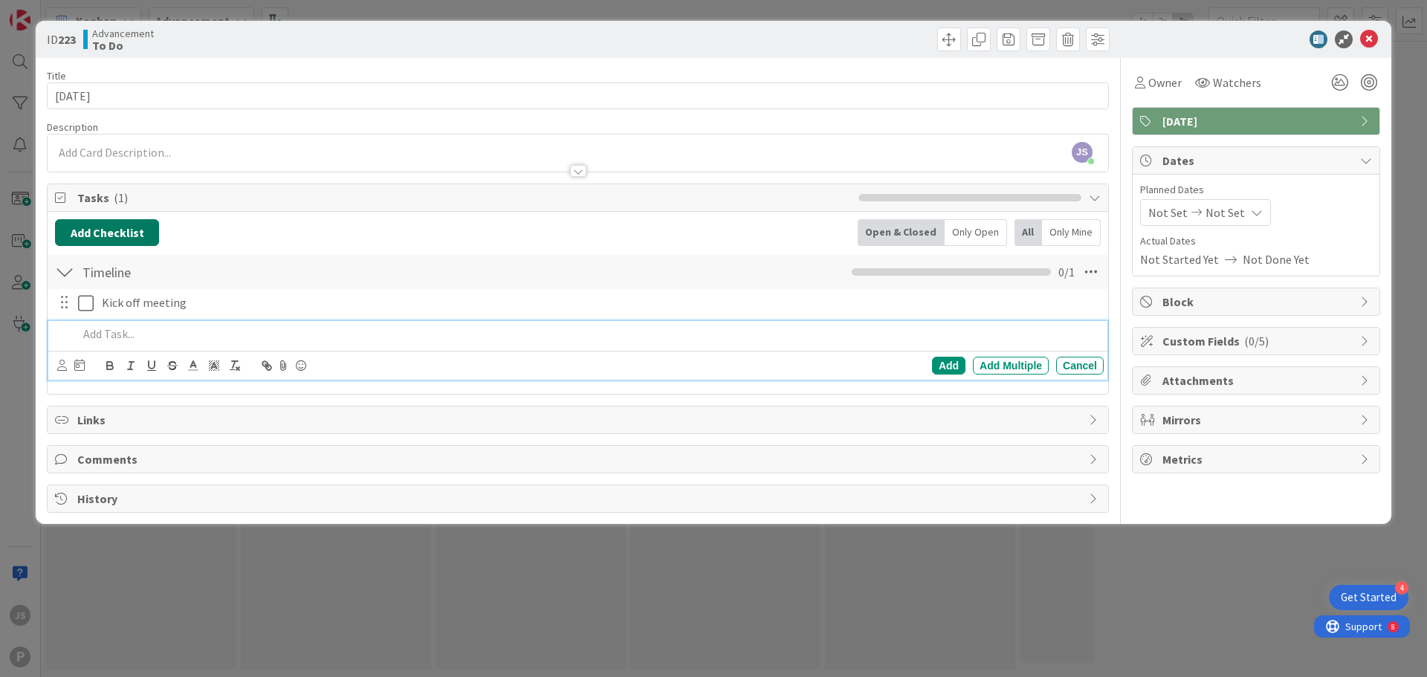
click at [129, 234] on button "Add Checklist" at bounding box center [107, 232] width 104 height 27
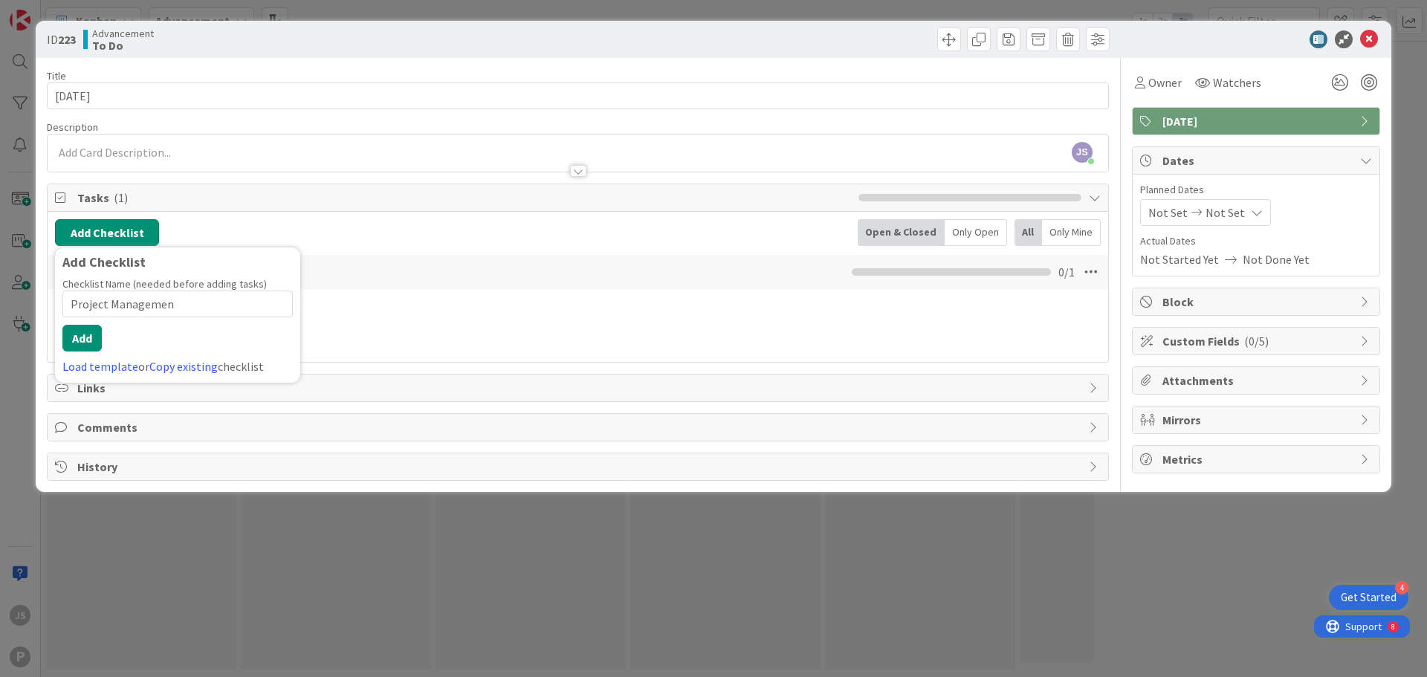
type input "Project Management"
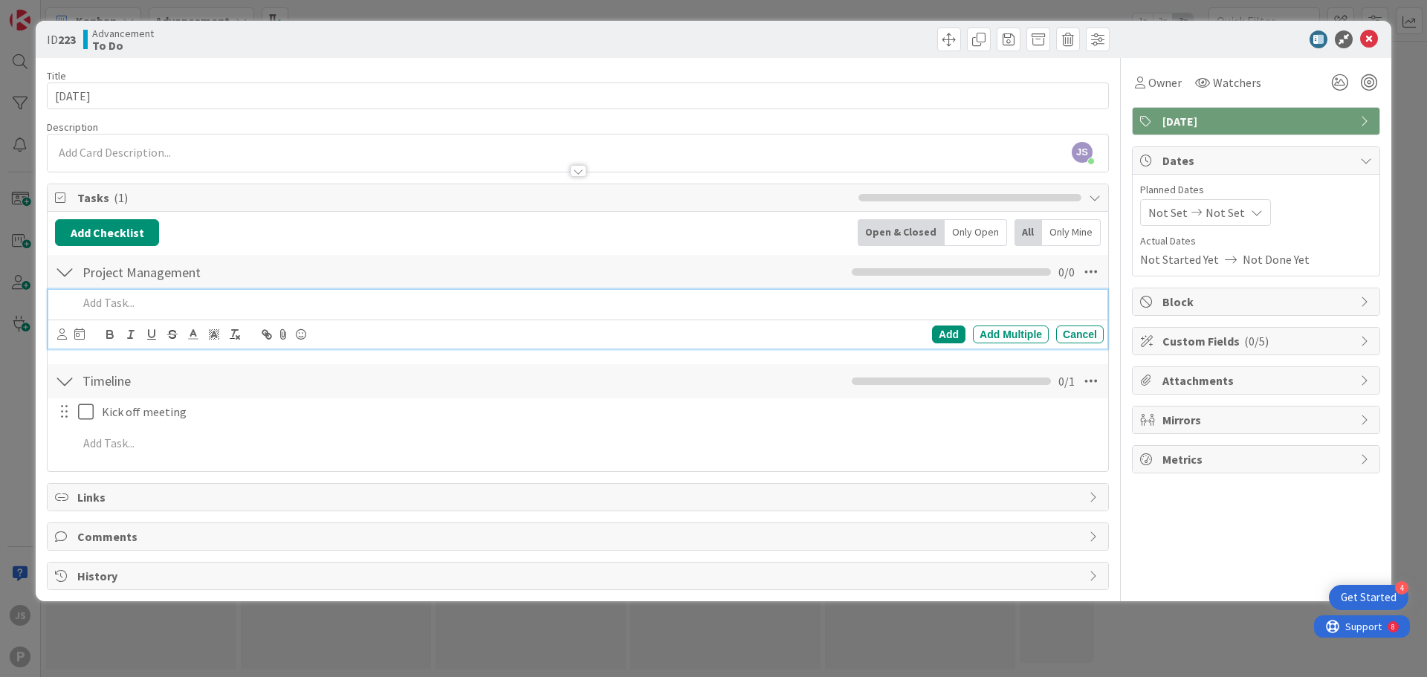
click at [103, 314] on div at bounding box center [588, 303] width 1032 height 26
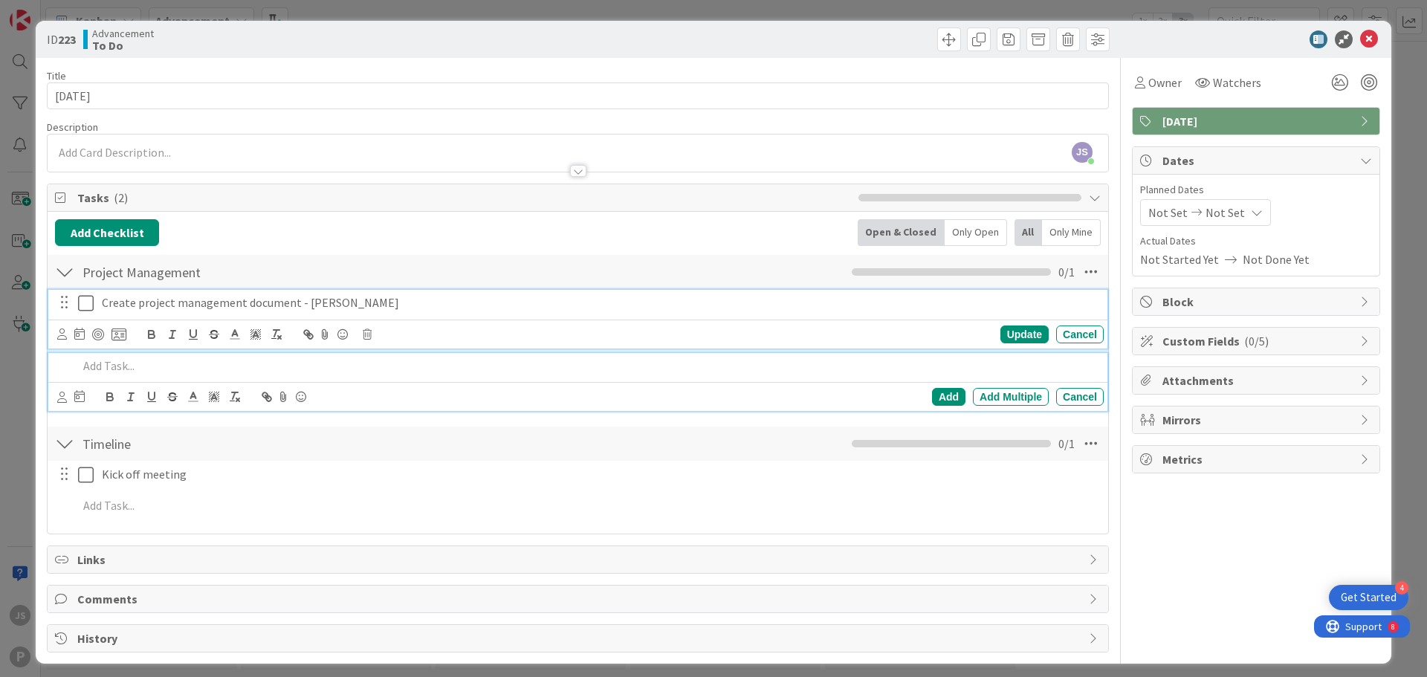
click at [317, 300] on p "Create project management document - [PERSON_NAME]" at bounding box center [600, 302] width 996 height 17
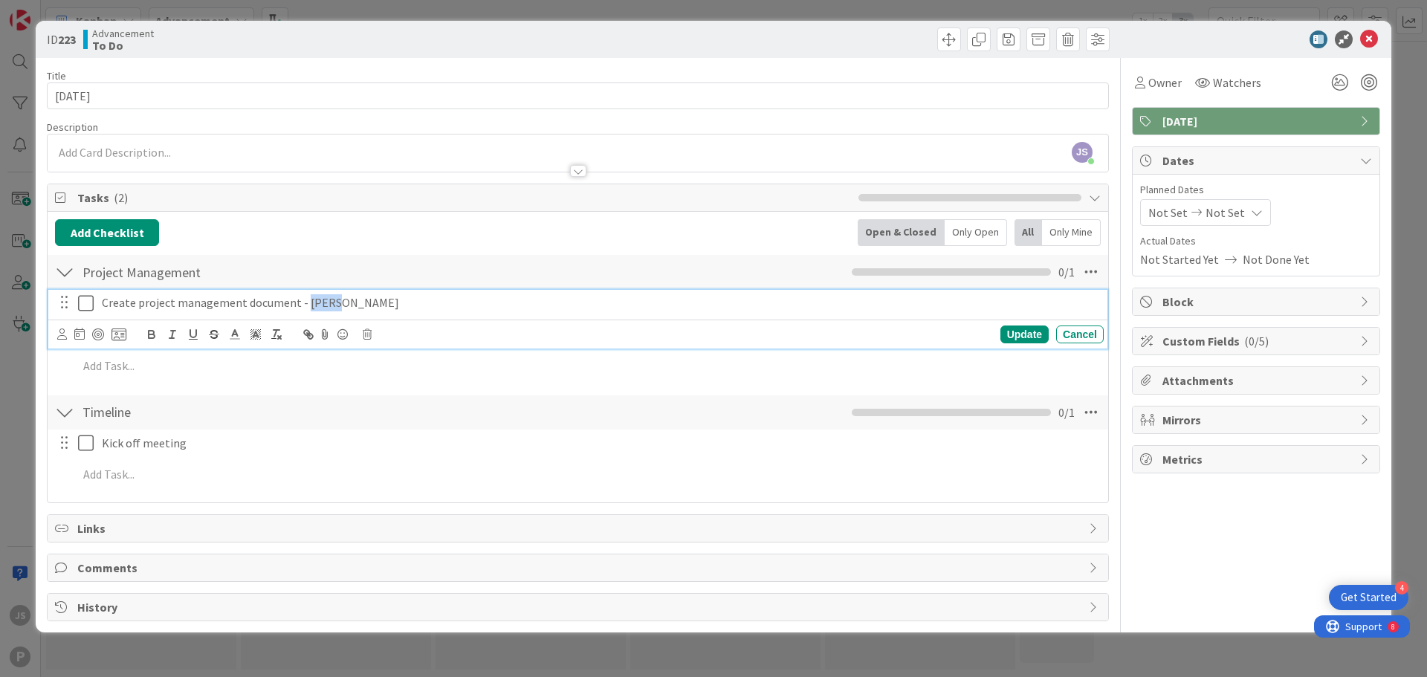
click at [317, 300] on p "Create project management document - [PERSON_NAME]" at bounding box center [600, 302] width 996 height 17
click at [136, 304] on p "Create project management document" at bounding box center [600, 302] width 996 height 17
click at [372, 301] on p "Create and manage project management document" at bounding box center [600, 302] width 996 height 17
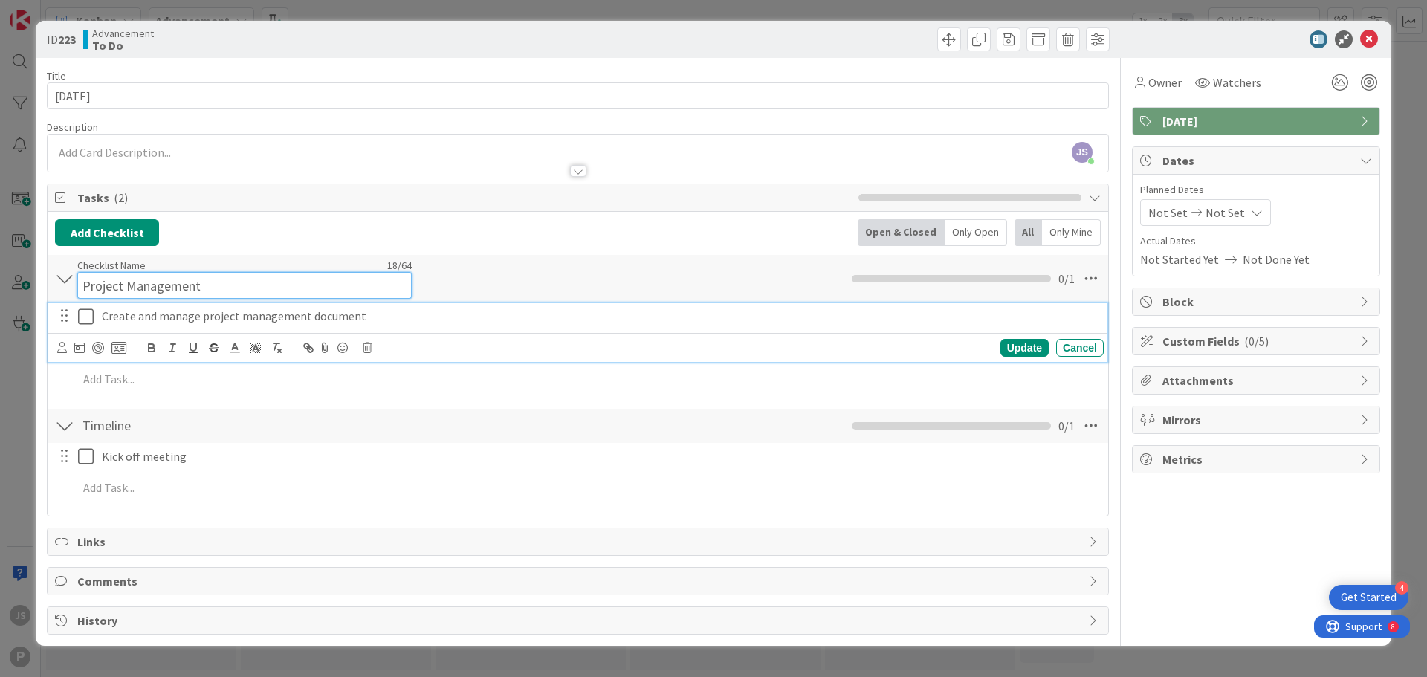
click at [380, 264] on div "Checklist Name 18 / 64 Project Management" at bounding box center [244, 279] width 335 height 40
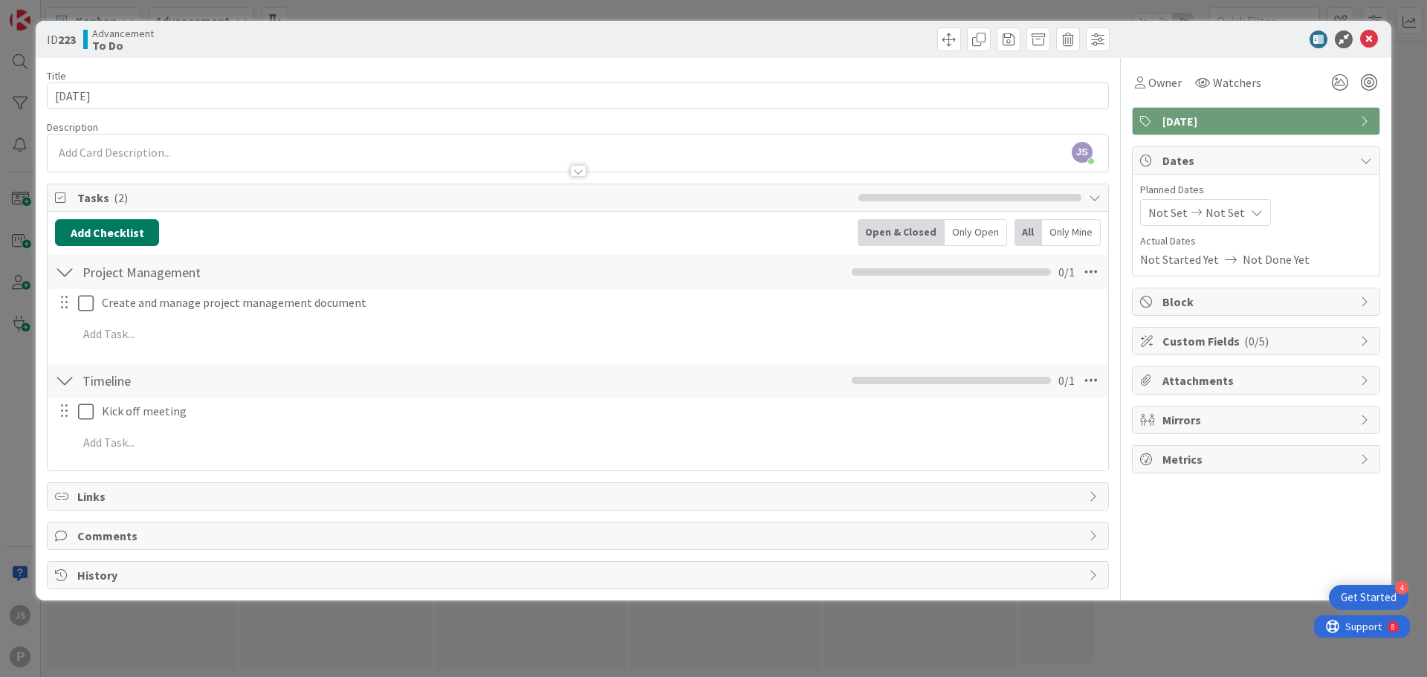
click at [107, 234] on button "Add Checklist" at bounding box center [107, 232] width 104 height 27
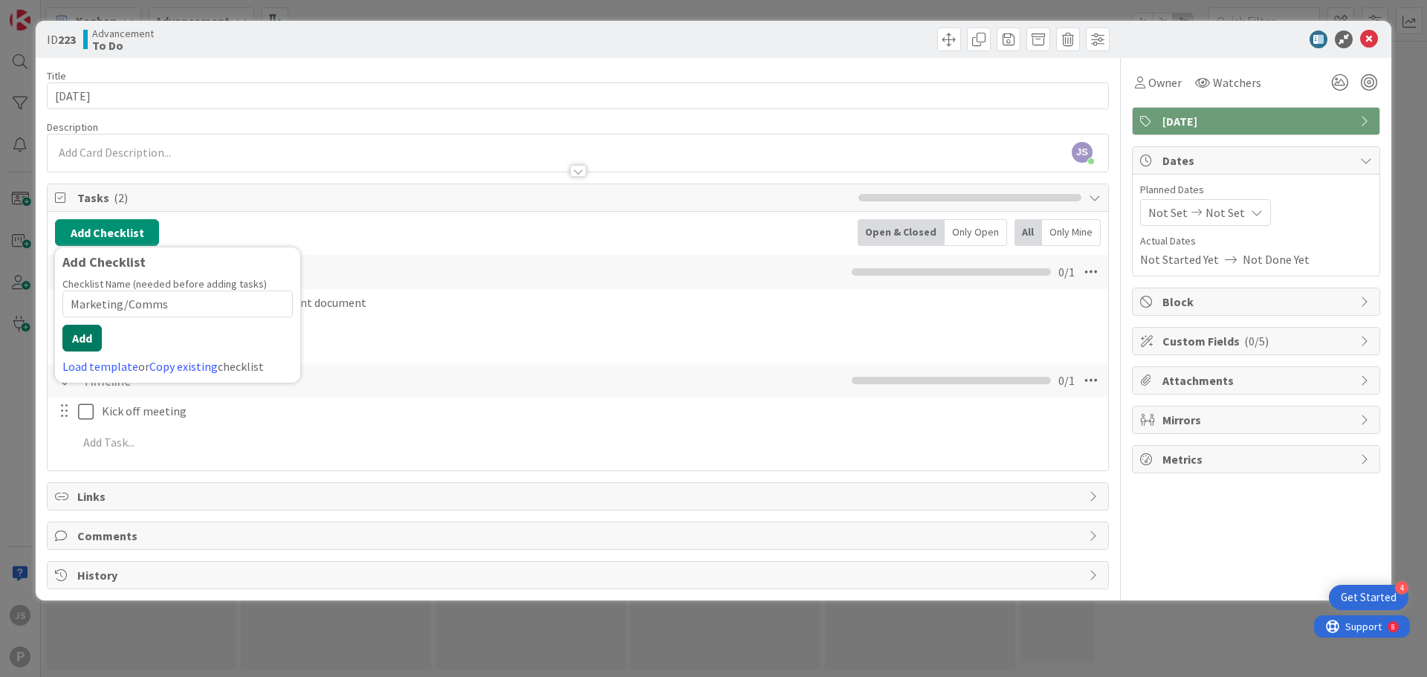
type input "Marketing/Comms"
click at [69, 344] on button "Add" at bounding box center [81, 338] width 39 height 27
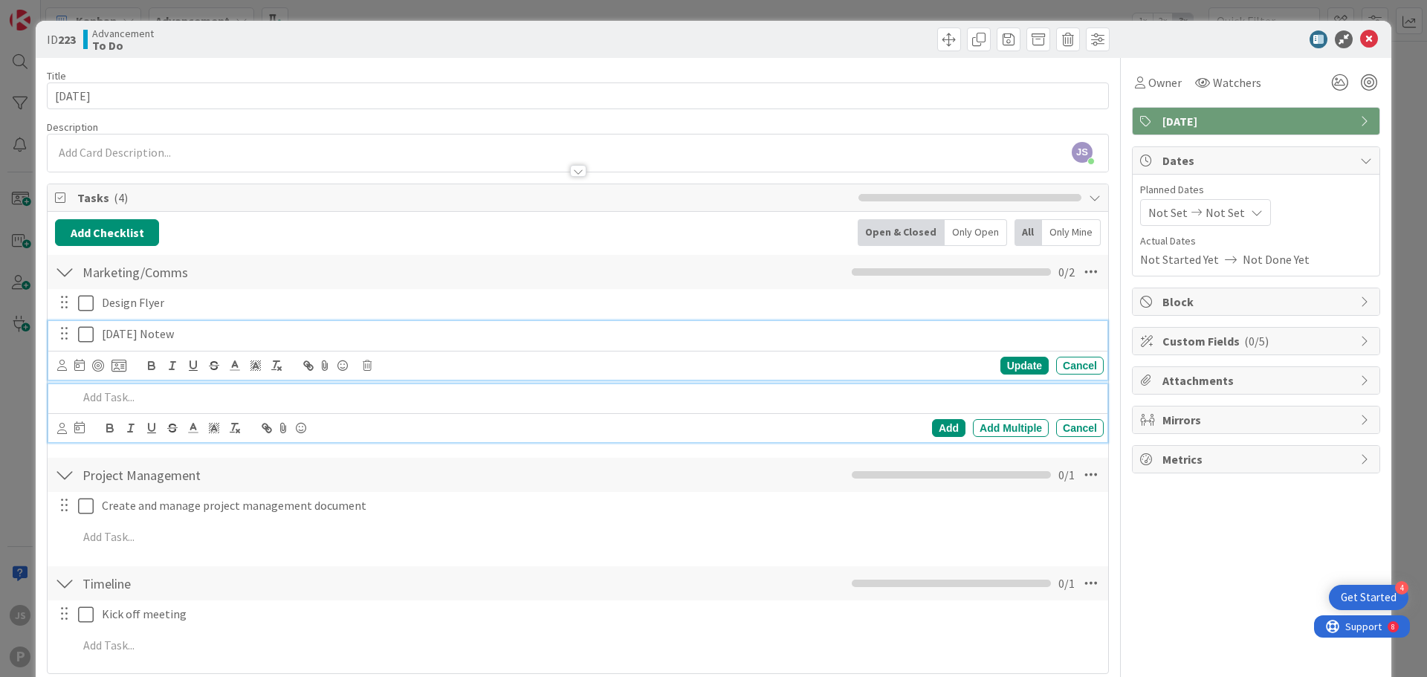
click at [148, 334] on p "[DATE] Notew" at bounding box center [600, 334] width 996 height 17
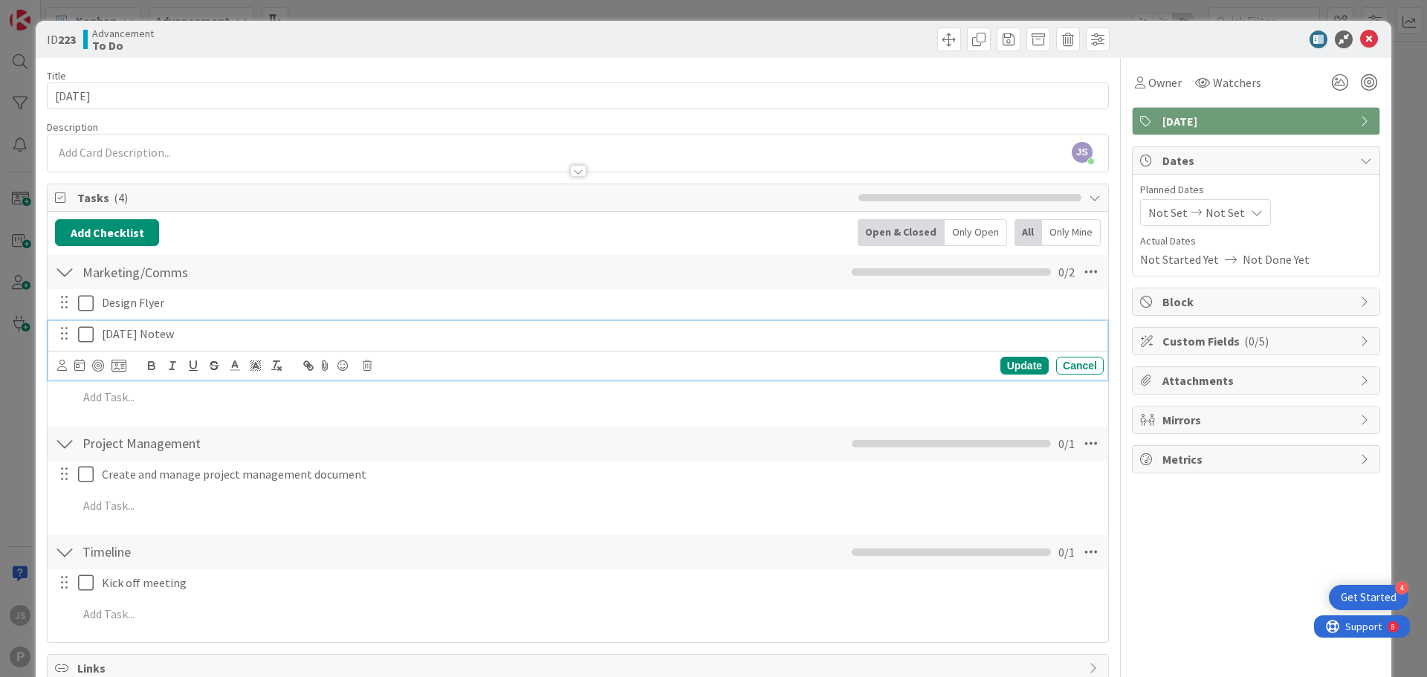
click at [164, 335] on p "[DATE] Notew" at bounding box center [600, 334] width 996 height 17
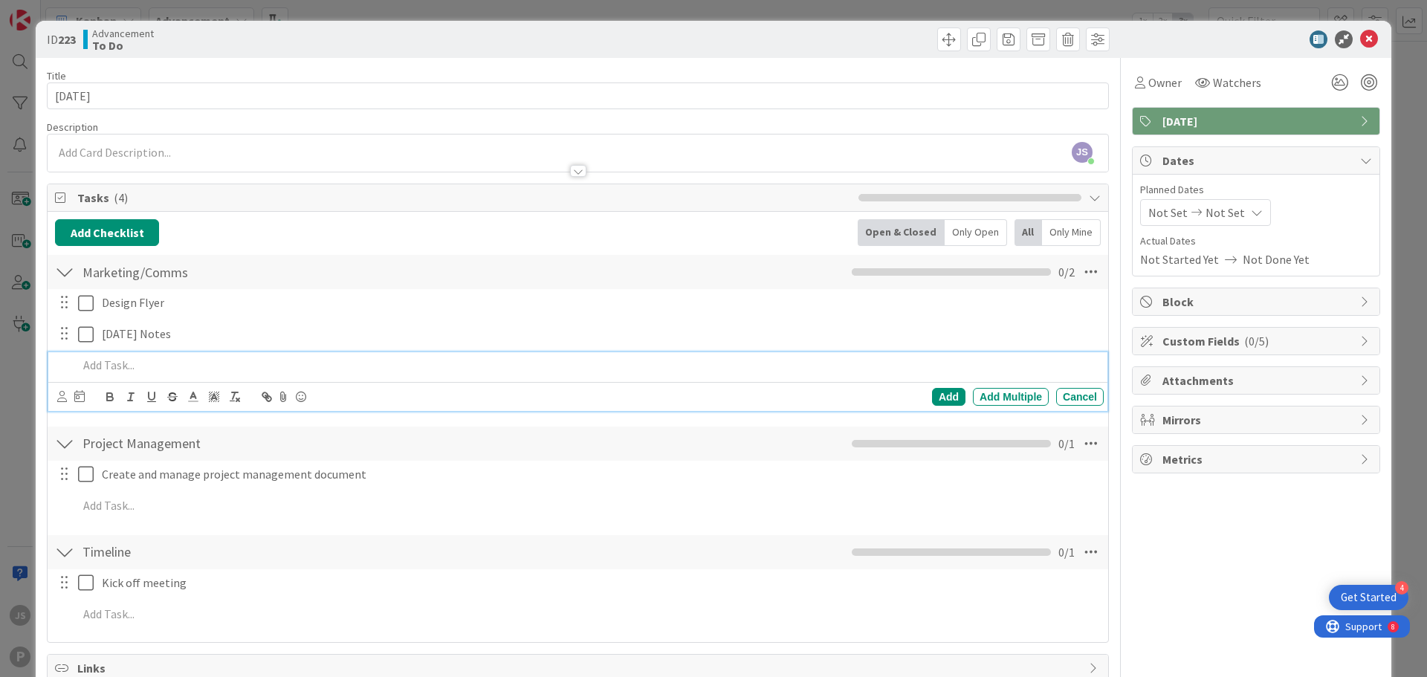
click at [159, 370] on p at bounding box center [588, 365] width 1020 height 17
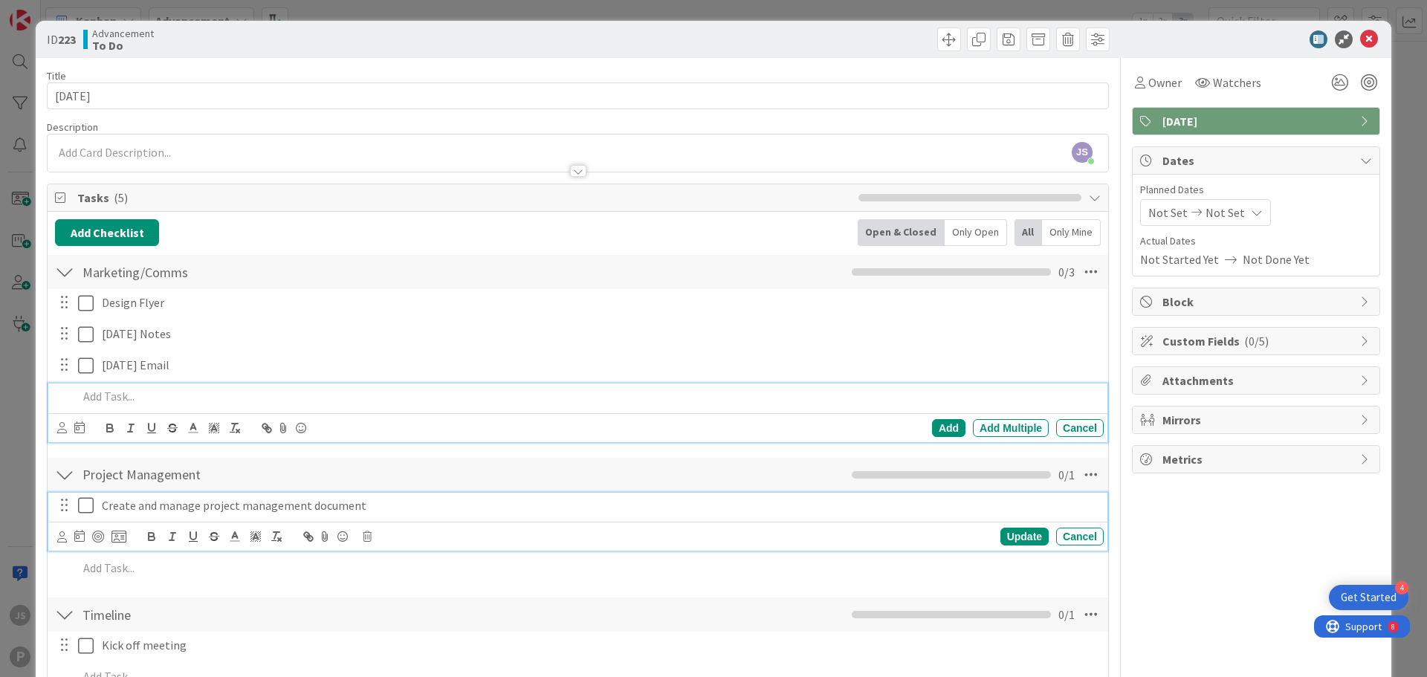
click at [89, 504] on icon at bounding box center [86, 506] width 16 height 18
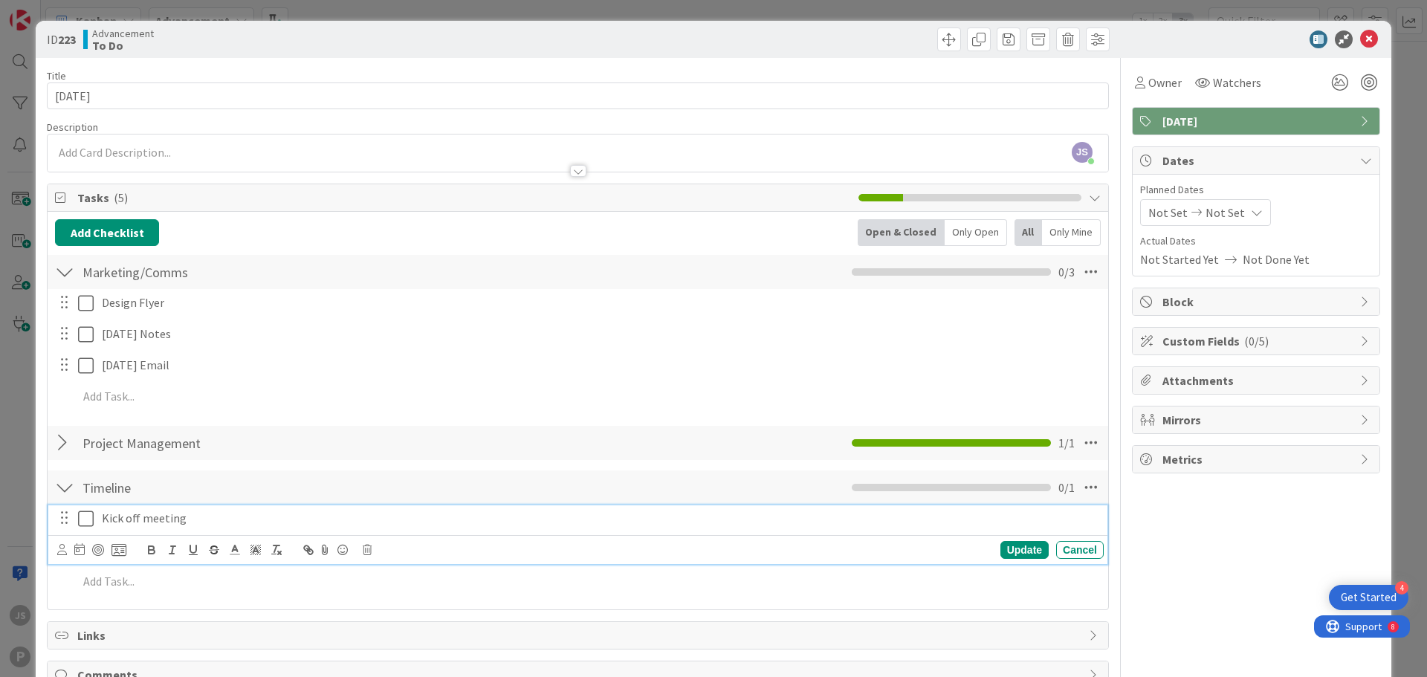
click at [88, 517] on icon at bounding box center [86, 519] width 16 height 18
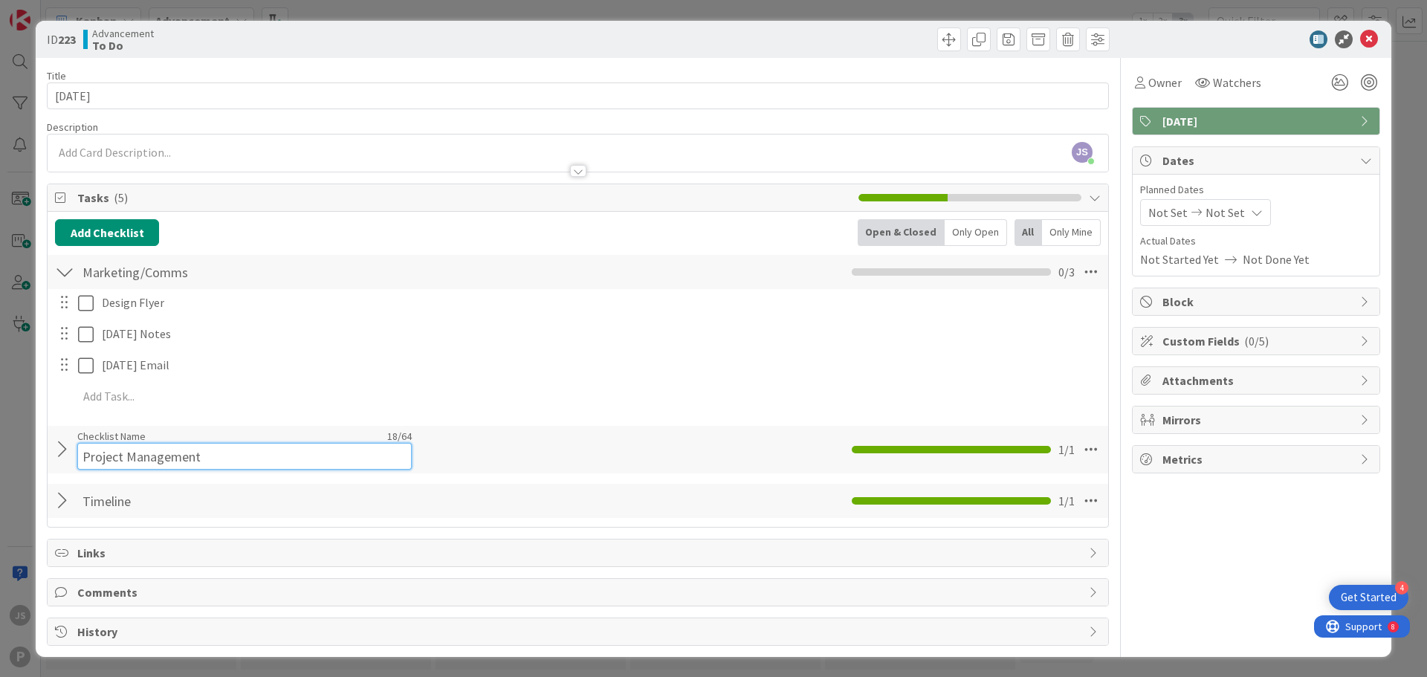
click at [80, 441] on div "Checklist Name 18 / 64 Project Management" at bounding box center [244, 450] width 335 height 40
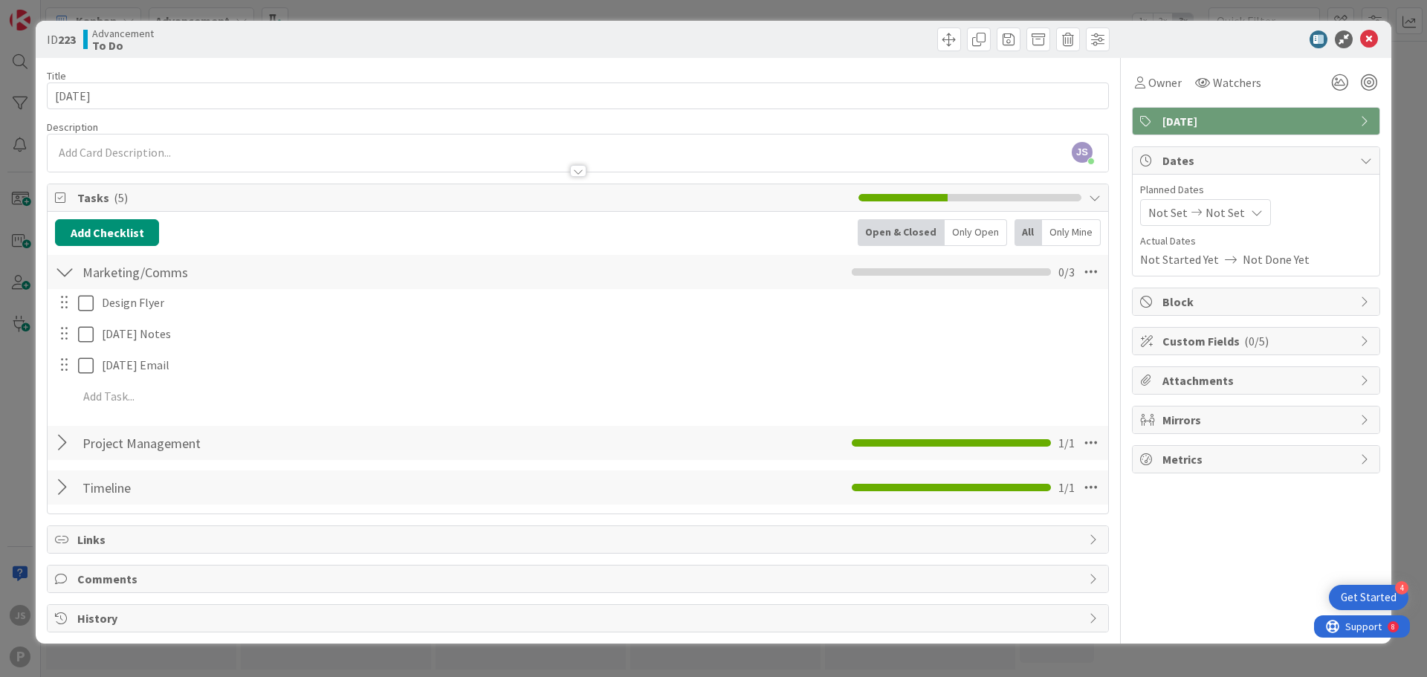
click at [59, 441] on div at bounding box center [64, 443] width 19 height 27
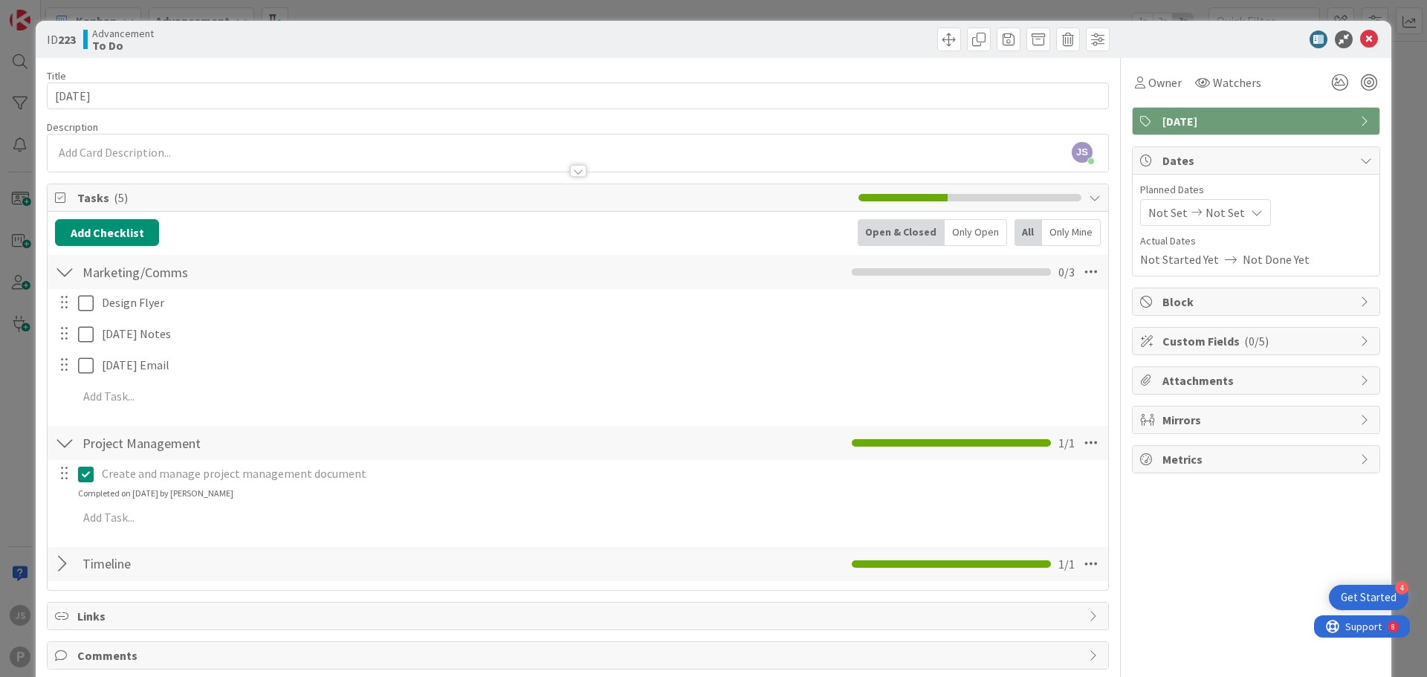
click at [80, 471] on icon at bounding box center [86, 474] width 16 height 18
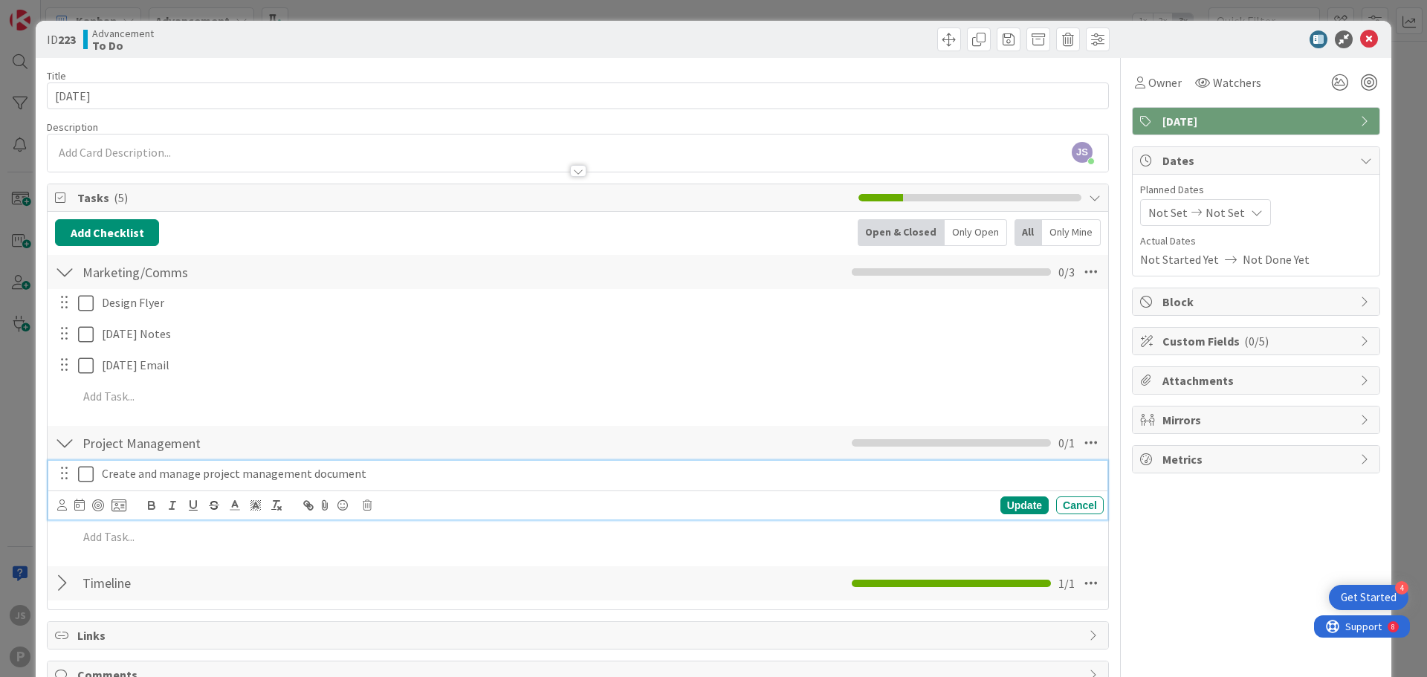
click at [169, 485] on div "Create and manage project management document" at bounding box center [600, 474] width 1008 height 26
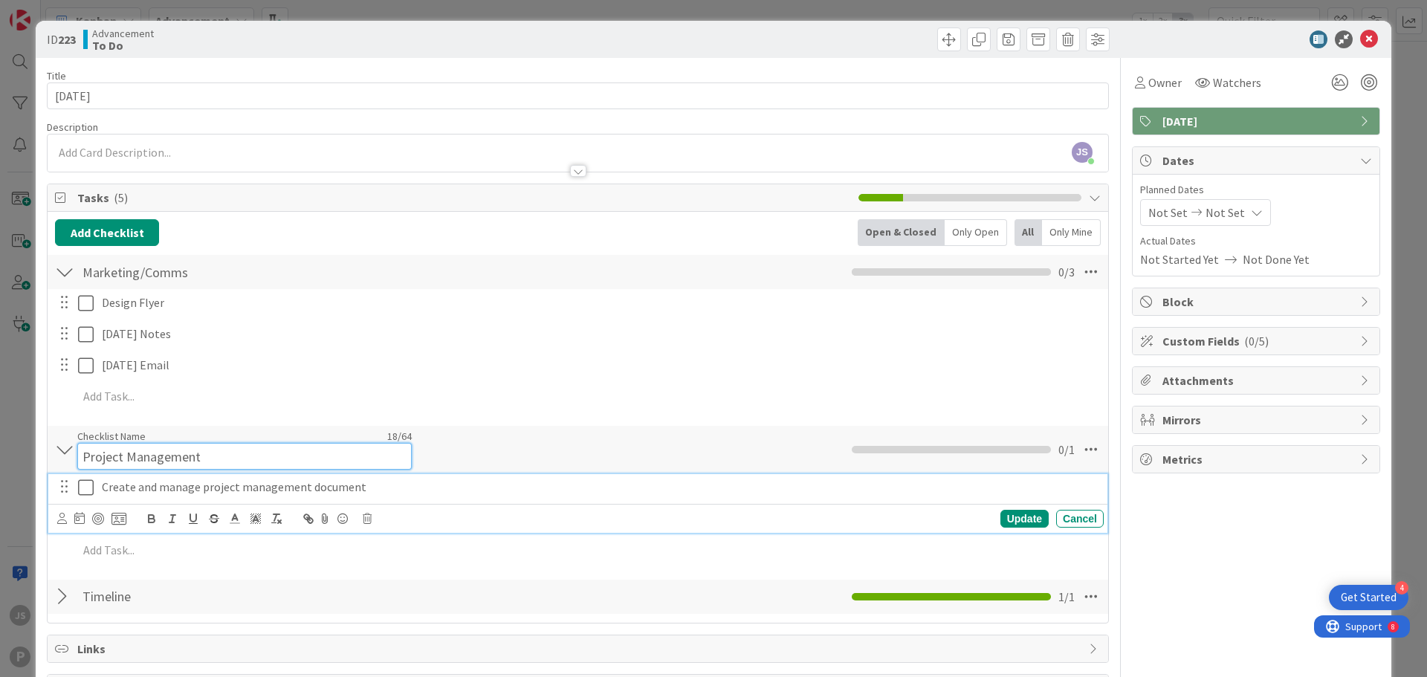
click at [387, 433] on div "Checklist Name 18 / 64 Project Management" at bounding box center [244, 450] width 335 height 40
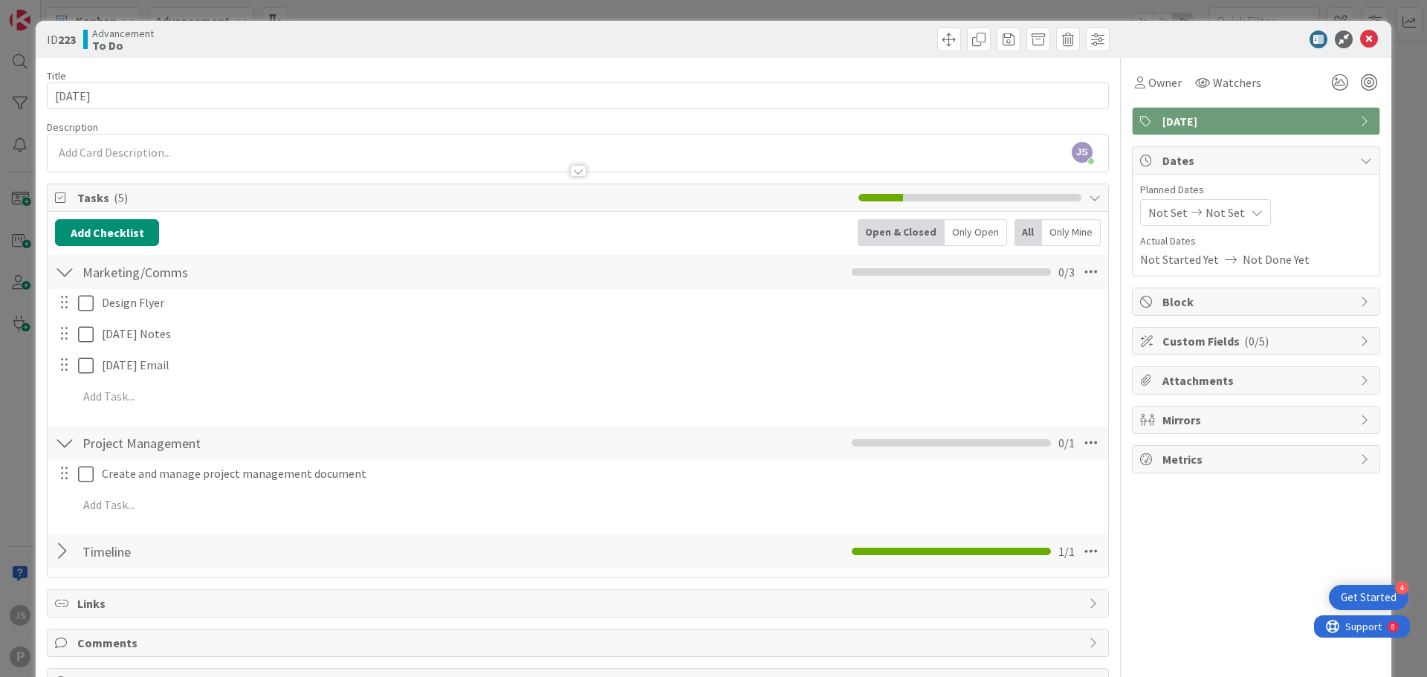
click at [624, 433] on div "Project Management Checklist Name 18 / 64 Project Management 0 / 1" at bounding box center [578, 443] width 1061 height 34
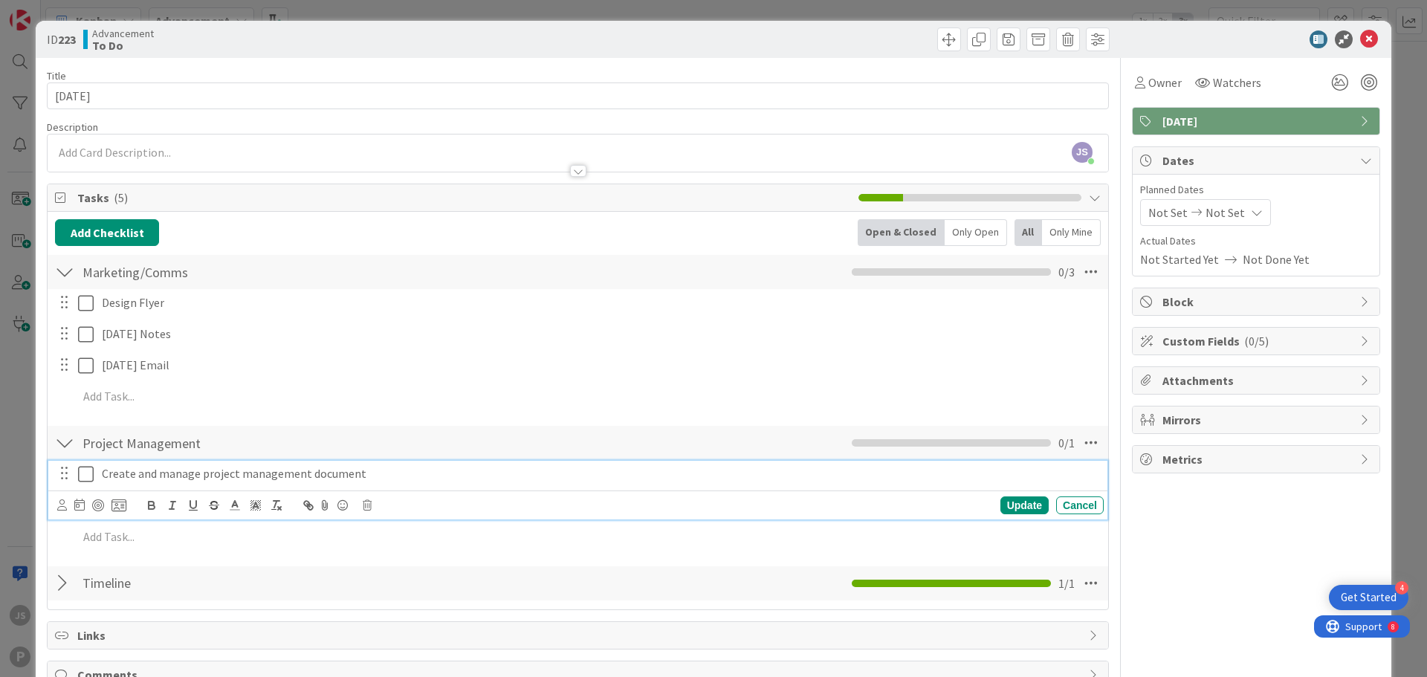
click at [168, 480] on p "Create and manage project management document" at bounding box center [600, 473] width 996 height 17
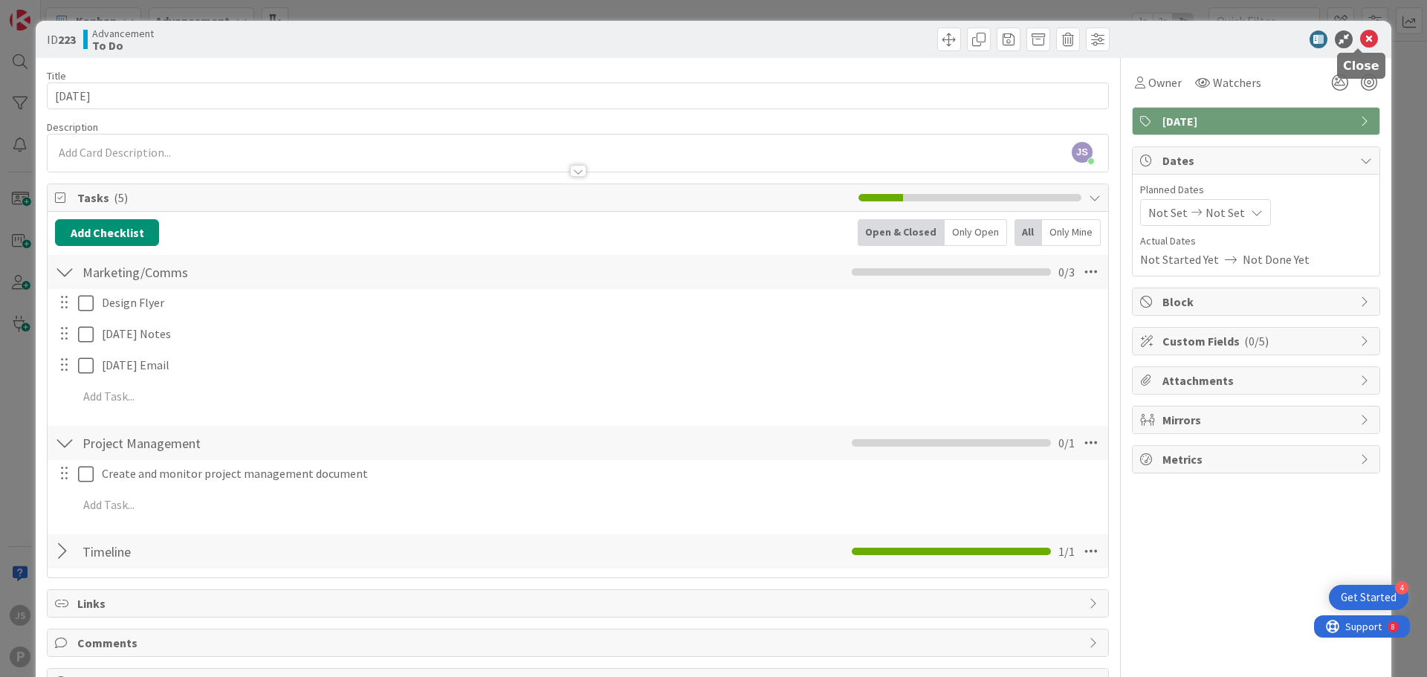
click at [1360, 30] on icon at bounding box center [1369, 39] width 18 height 18
